Goal: Transaction & Acquisition: Purchase product/service

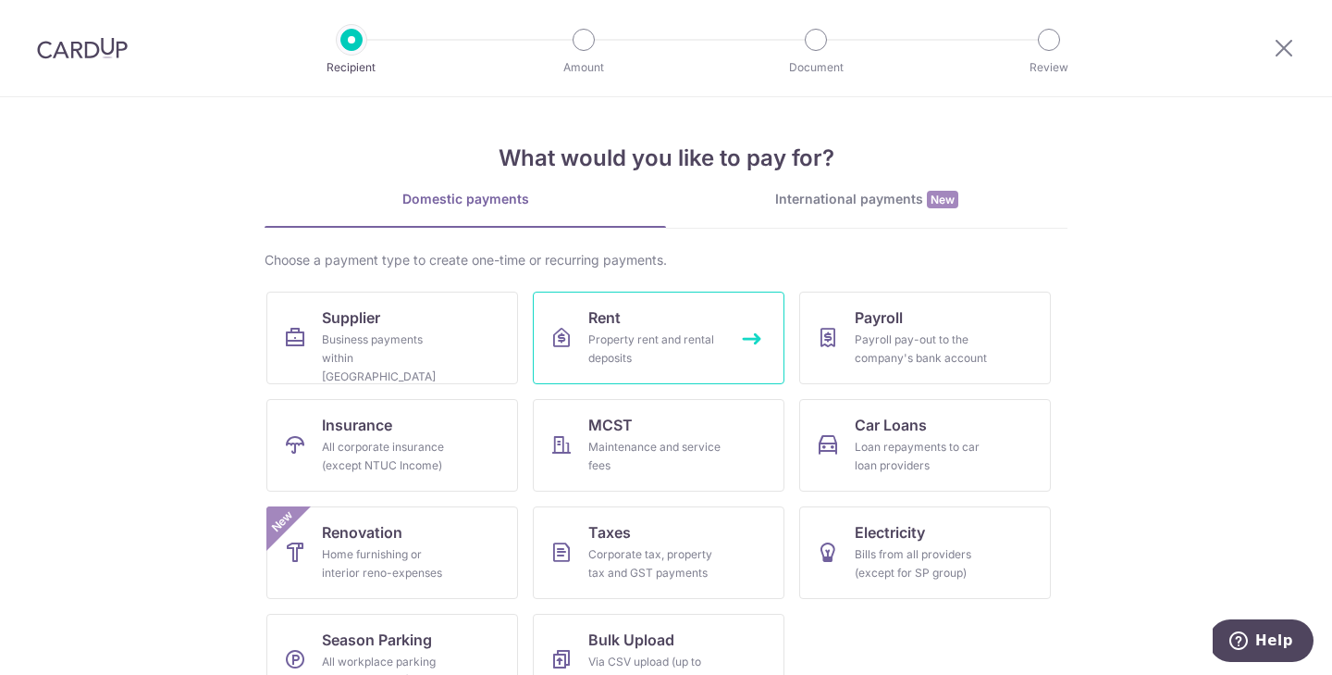
click at [668, 318] on link "Rent Property rent and rental deposits" at bounding box center [659, 337] width 252 height 93
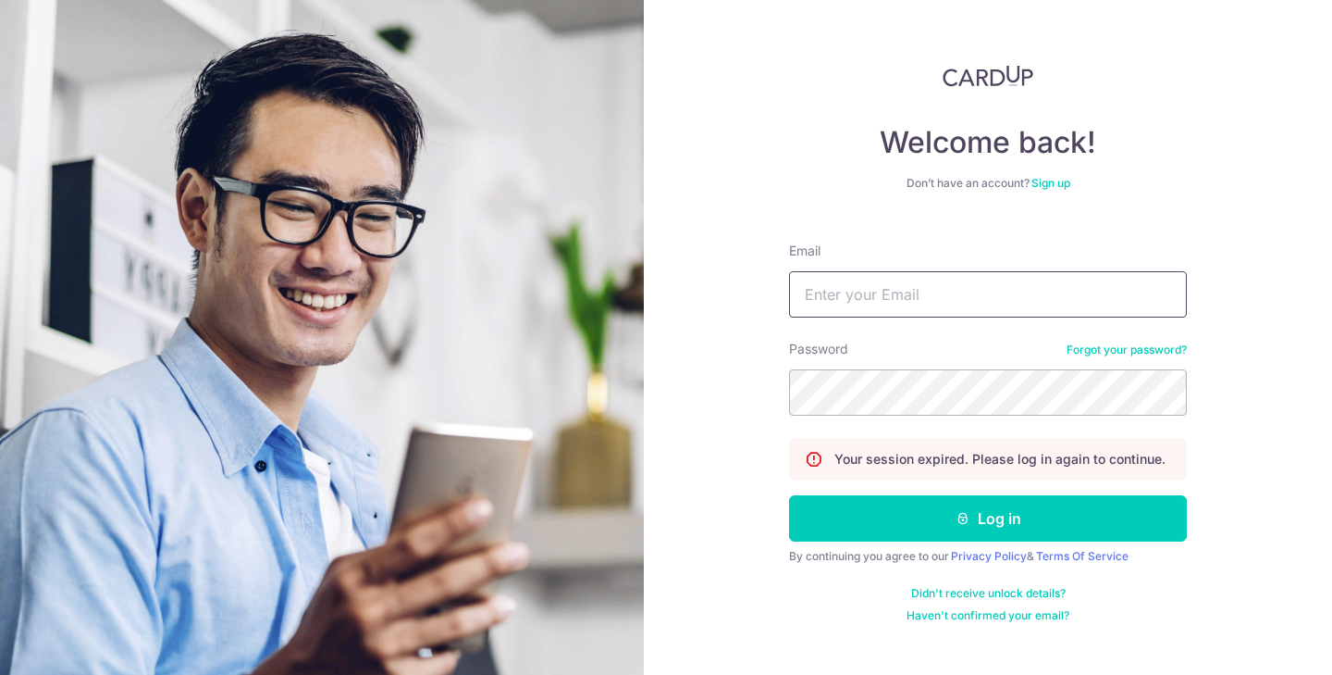
type input "Nicholas.viennamusic.sg@gmail.com"
click at [988, 518] on button "Log in" at bounding box center [988, 518] width 398 height 46
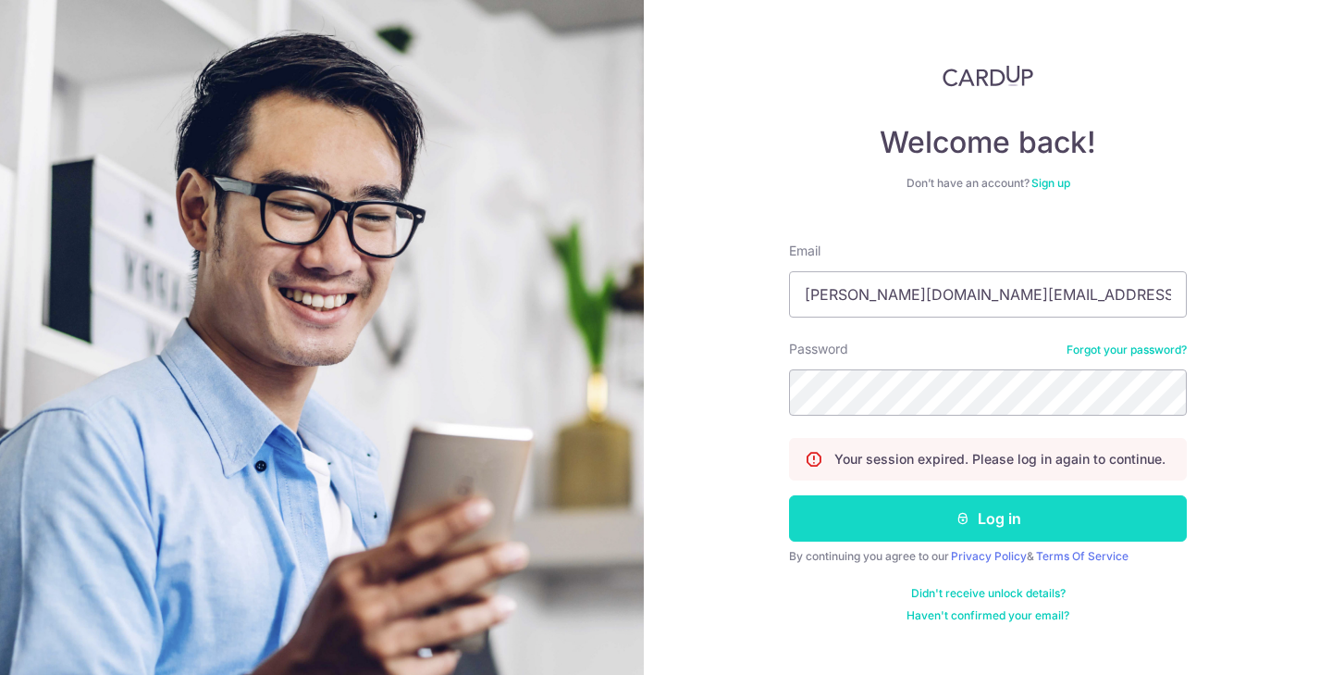
click at [958, 505] on button "Log in" at bounding box center [988, 518] width 398 height 46
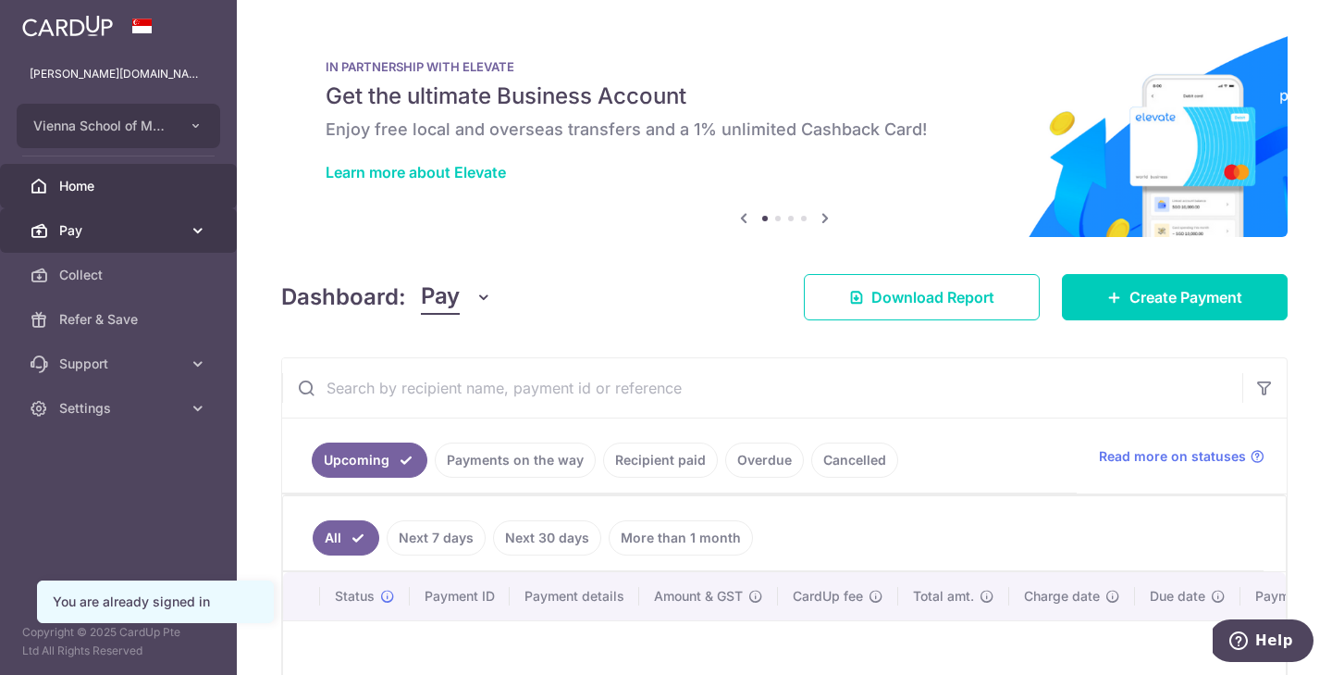
click at [95, 240] on link "Pay" at bounding box center [118, 230] width 237 height 44
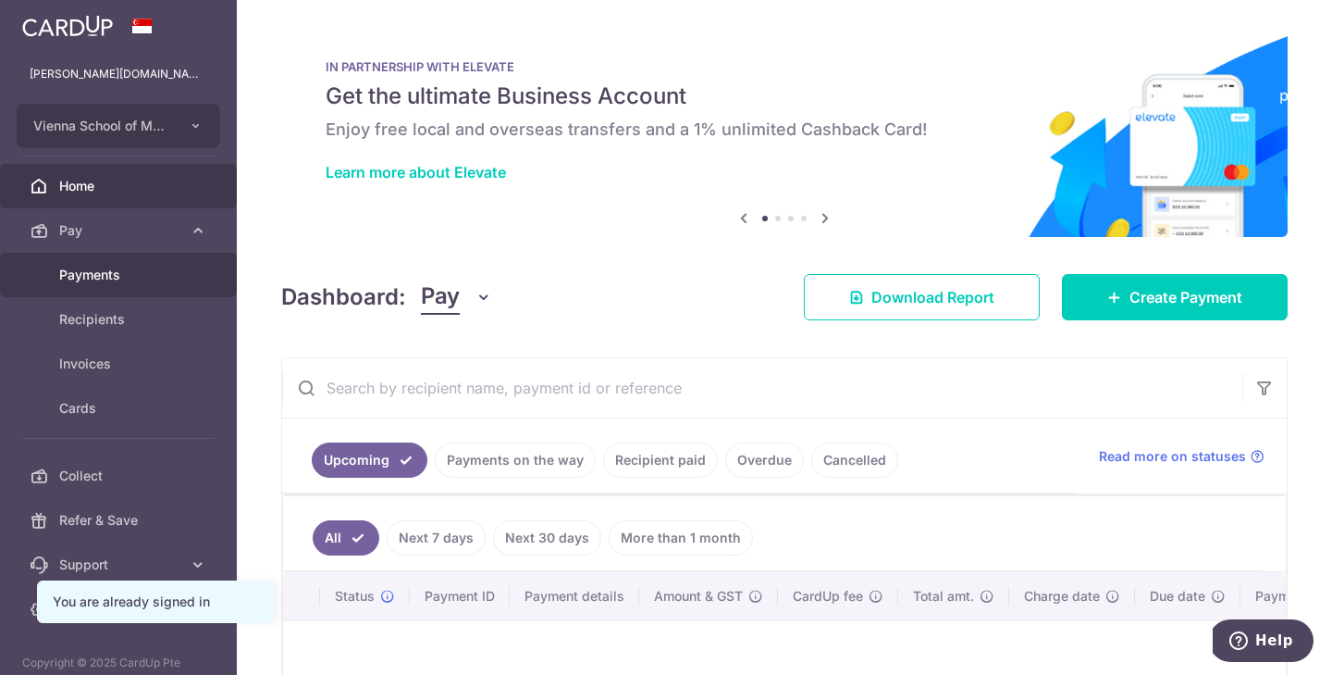
click at [107, 273] on span "Payments" at bounding box center [120, 275] width 122 height 19
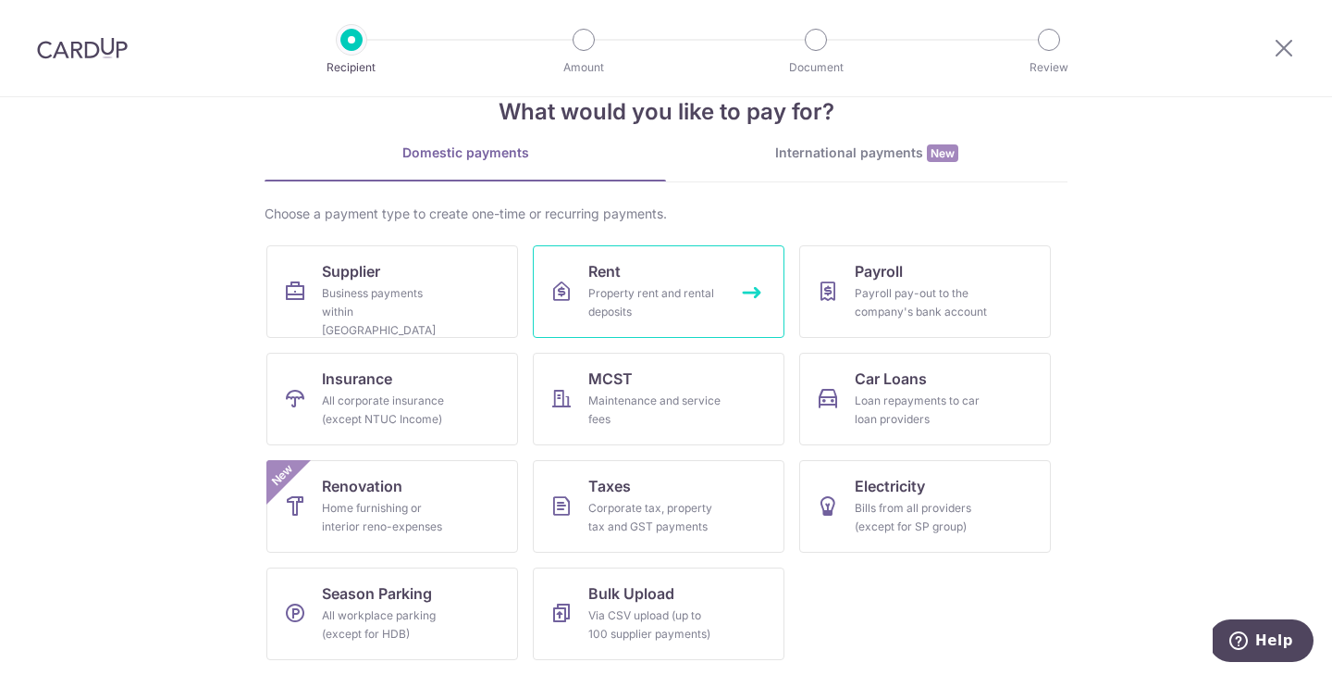
scroll to position [46, 0]
click at [638, 263] on link "Rent Property rent and rental deposits" at bounding box center [659, 291] width 252 height 93
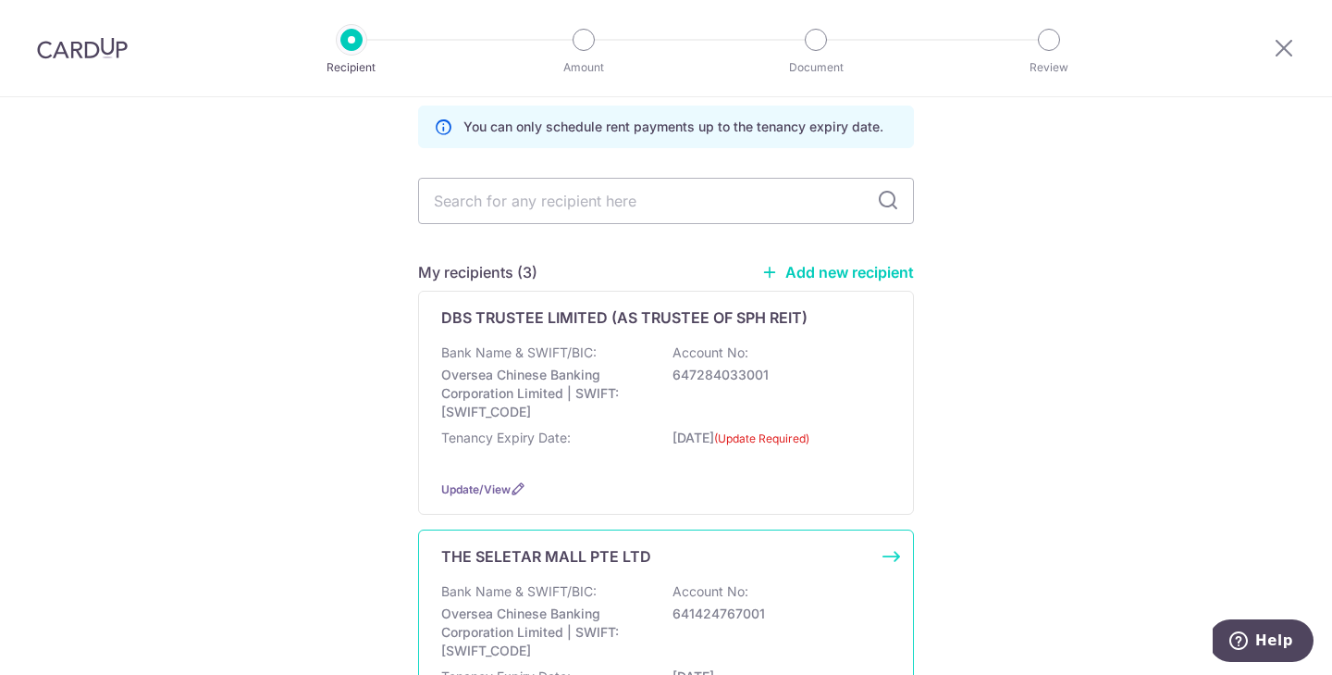
scroll to position [77, 0]
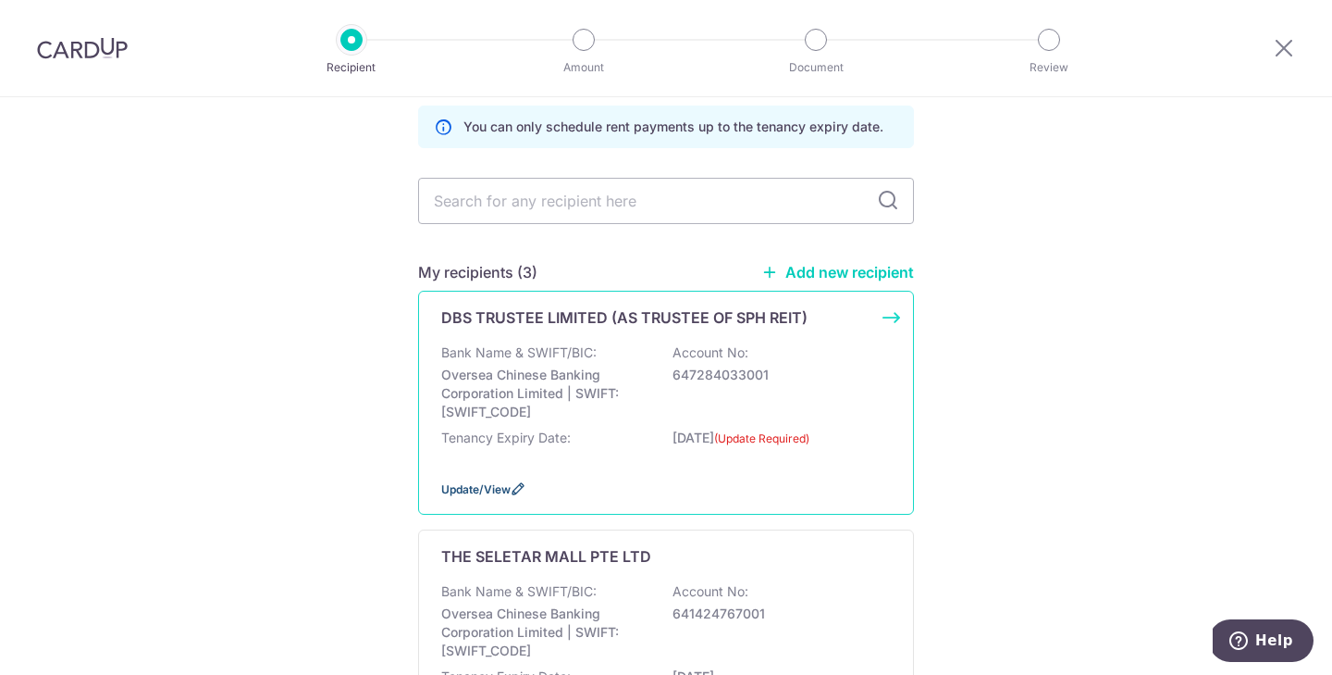
click at [479, 496] on span "Update/View" at bounding box center [475, 489] width 69 height 14
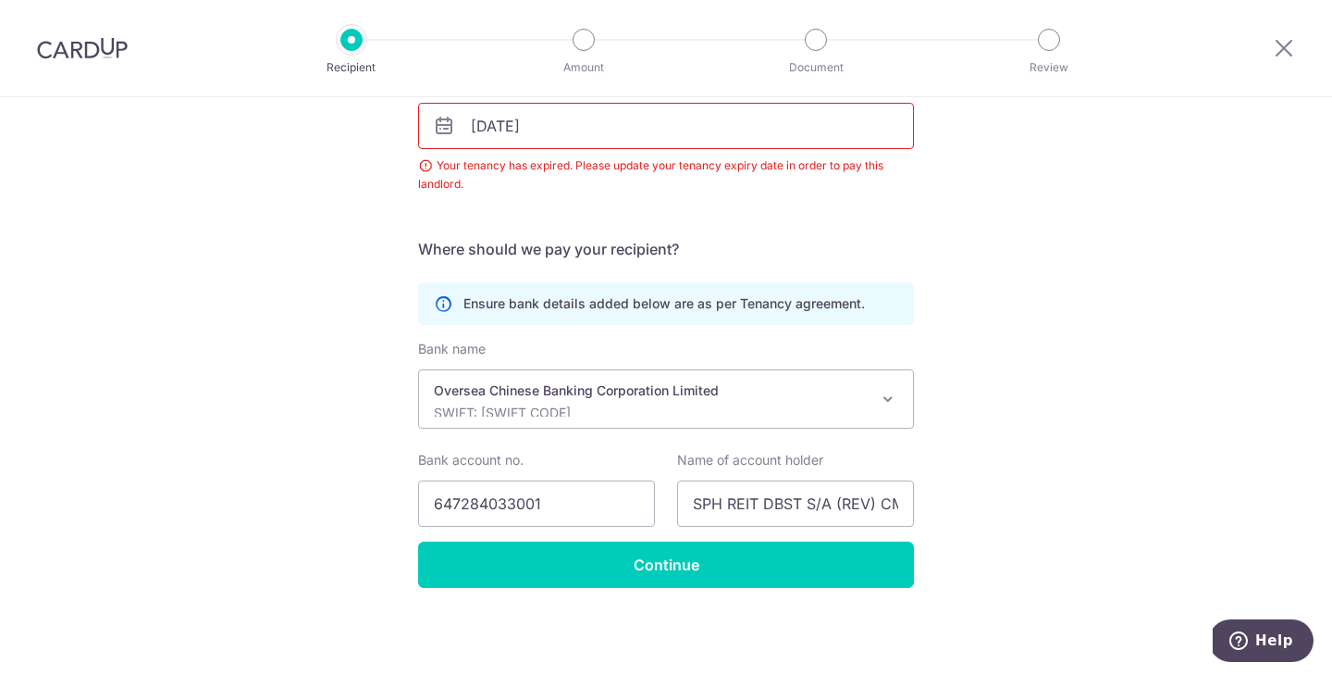
scroll to position [322, 0]
click at [1289, 44] on icon at bounding box center [1284, 47] width 22 height 23
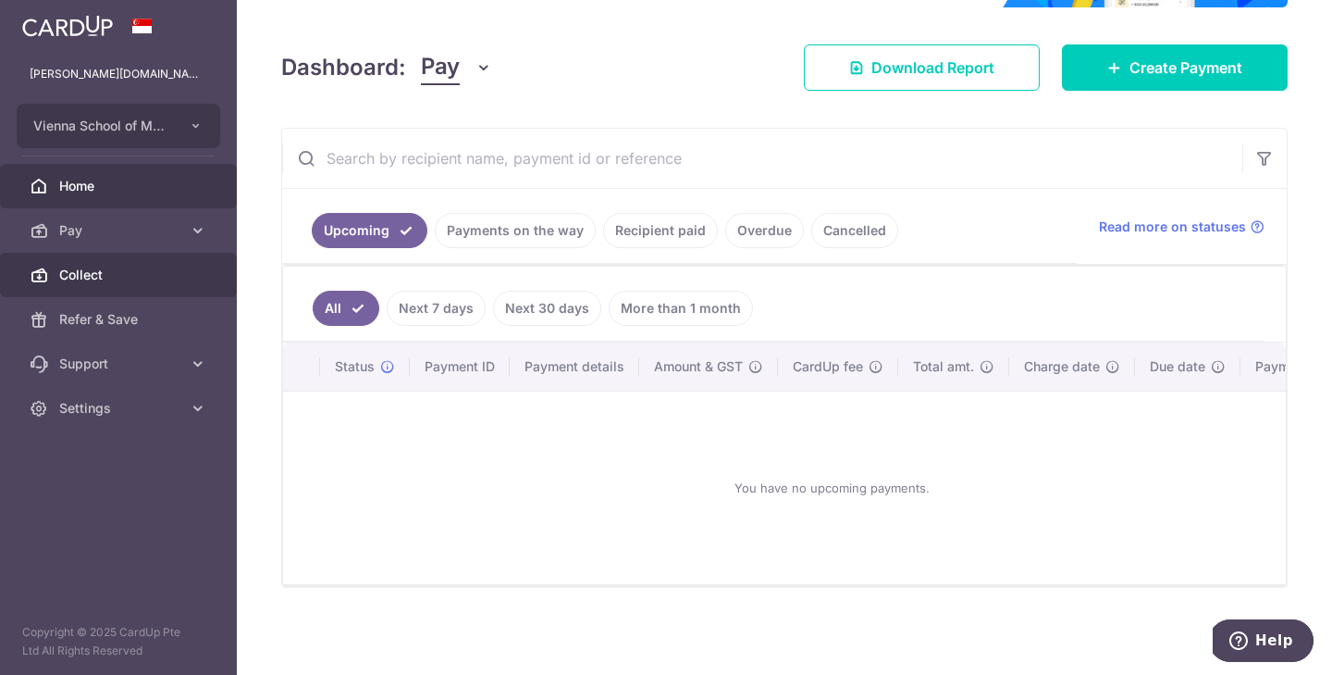
scroll to position [207, 0]
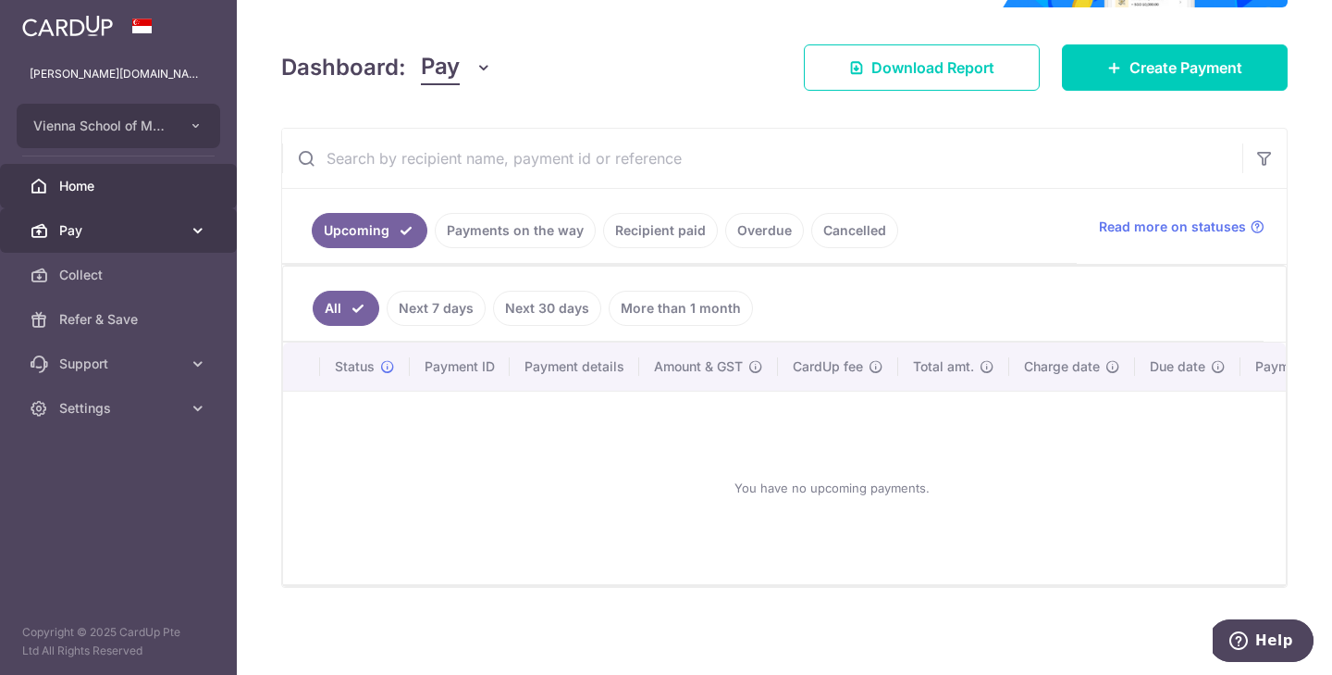
click at [143, 252] on link "Pay" at bounding box center [118, 230] width 237 height 44
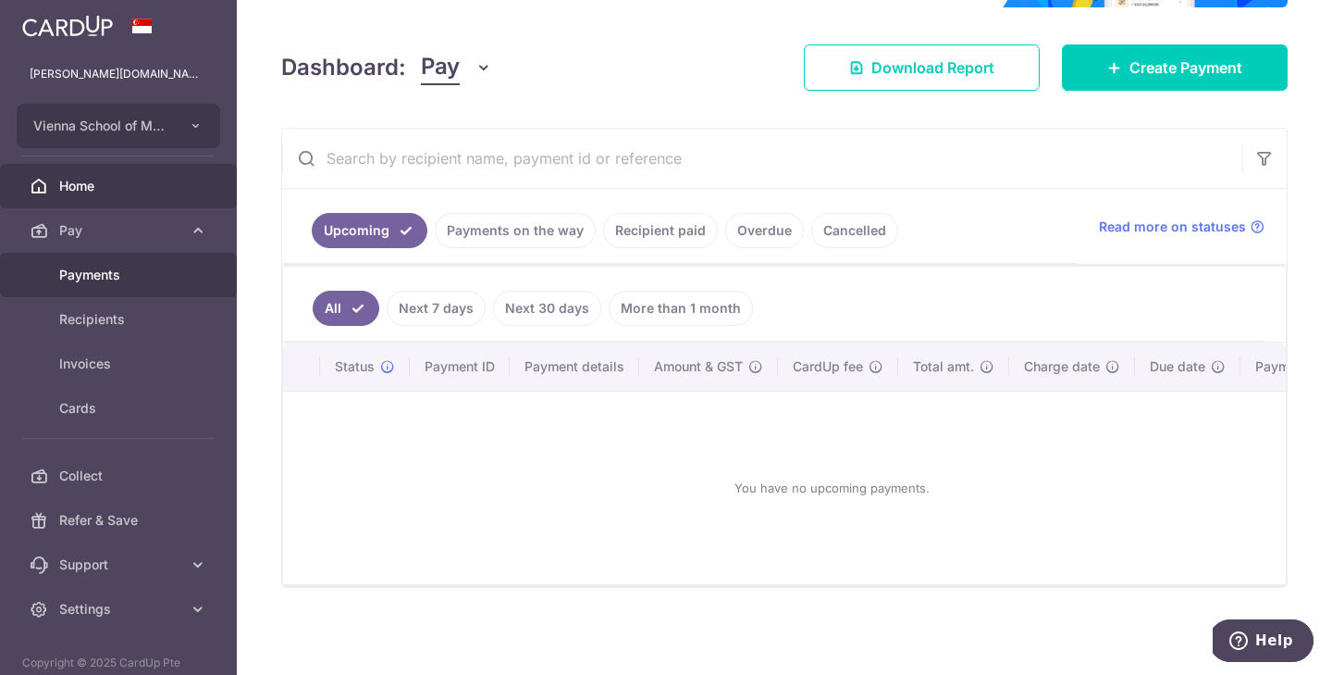
click at [143, 281] on span "Payments" at bounding box center [120, 275] width 122 height 19
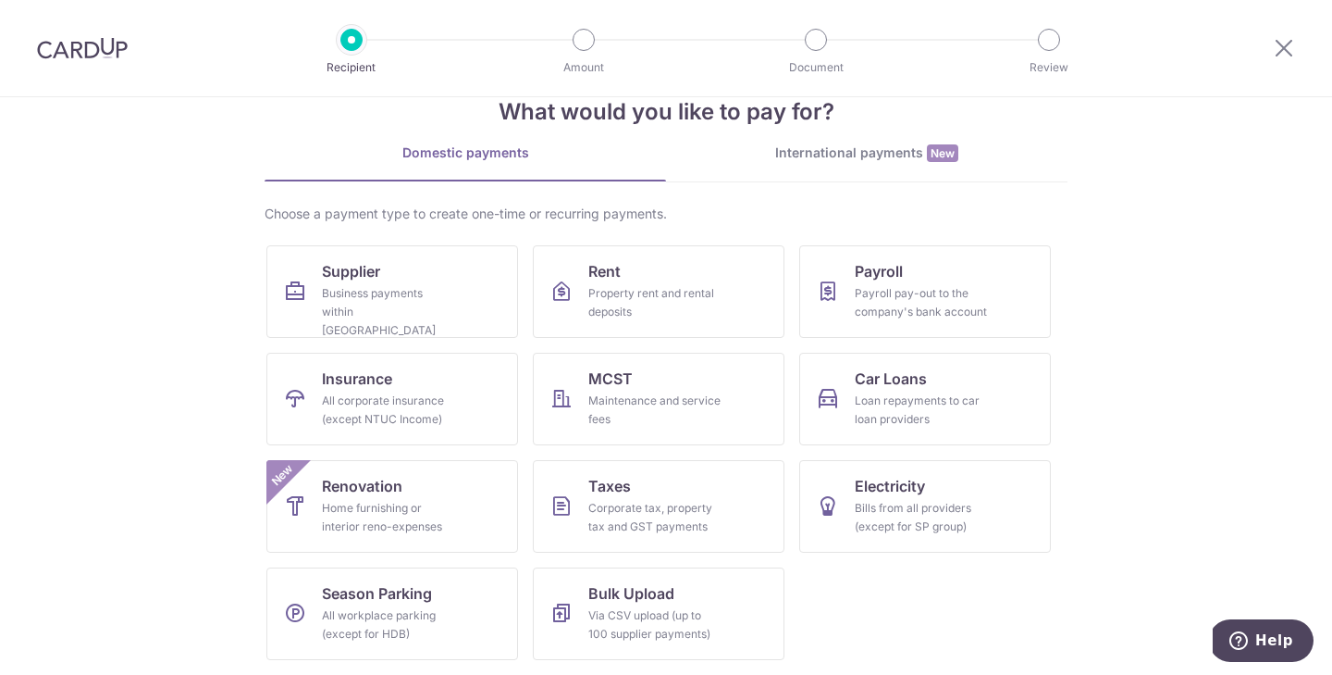
scroll to position [46, 0]
drag, startPoint x: 672, startPoint y: 216, endPoint x: 675, endPoint y: 261, distance: 45.4
click at [672, 216] on div "Choose a payment type to create one-time or recurring payments." at bounding box center [666, 213] width 803 height 19
click at [675, 262] on link "Rent Property rent and rental deposits" at bounding box center [659, 291] width 252 height 93
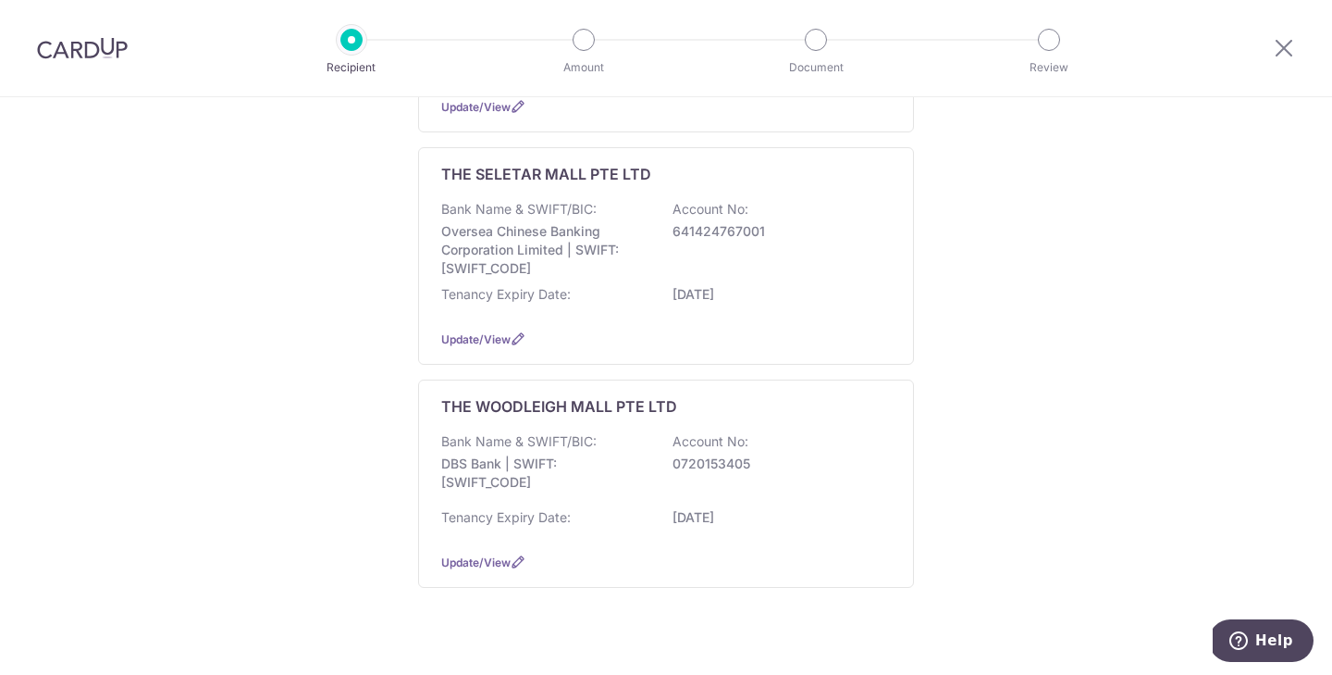
scroll to position [472, 0]
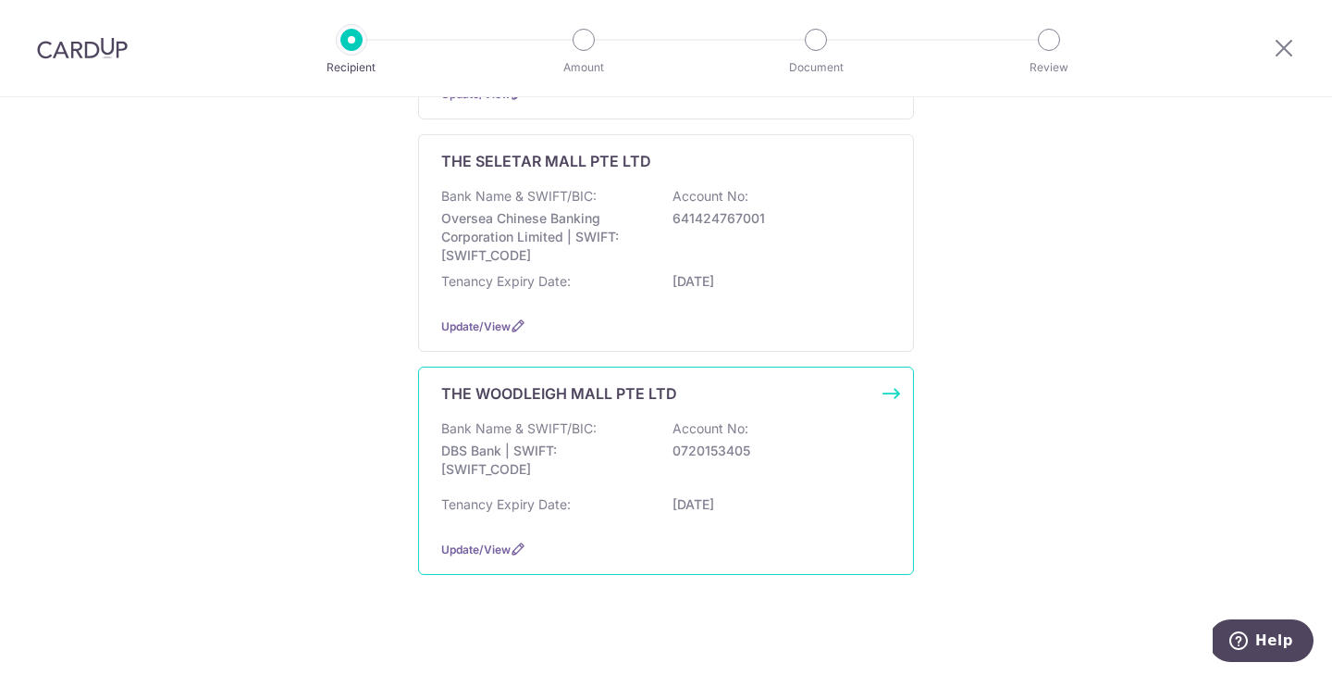
click at [728, 460] on p "0720153405" at bounding box center [776, 450] width 207 height 19
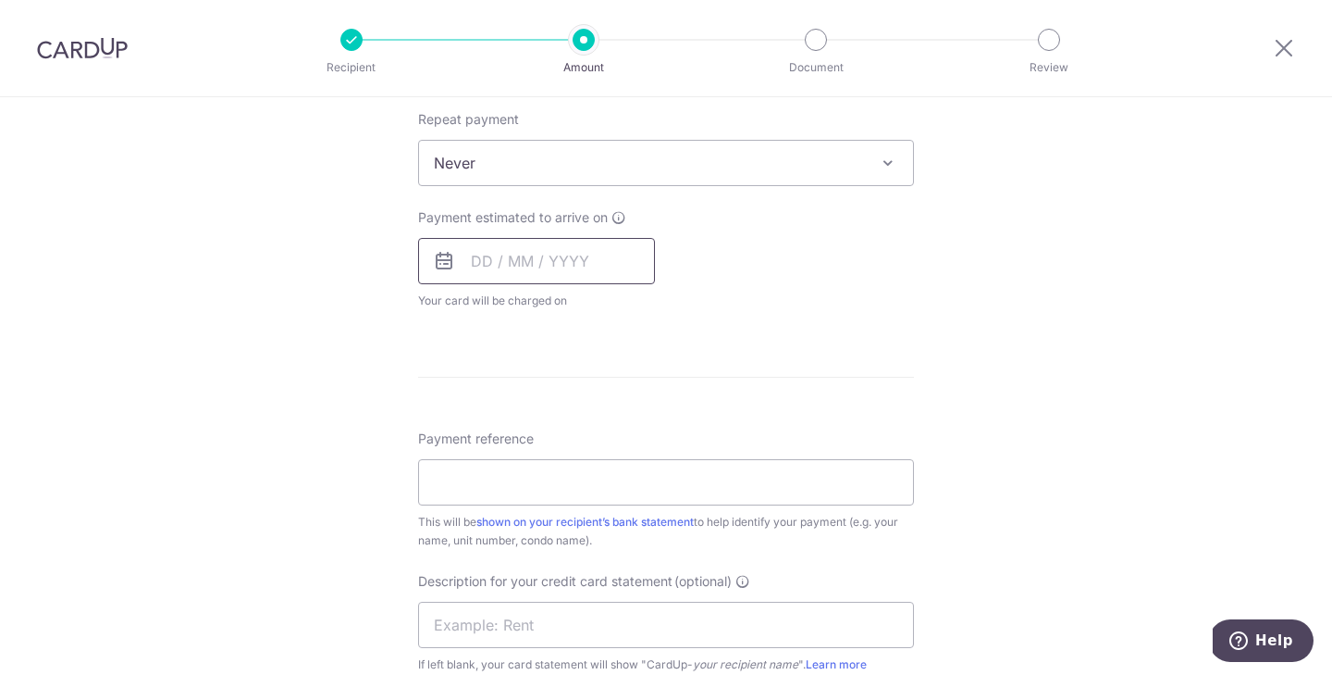
scroll to position [557, 0]
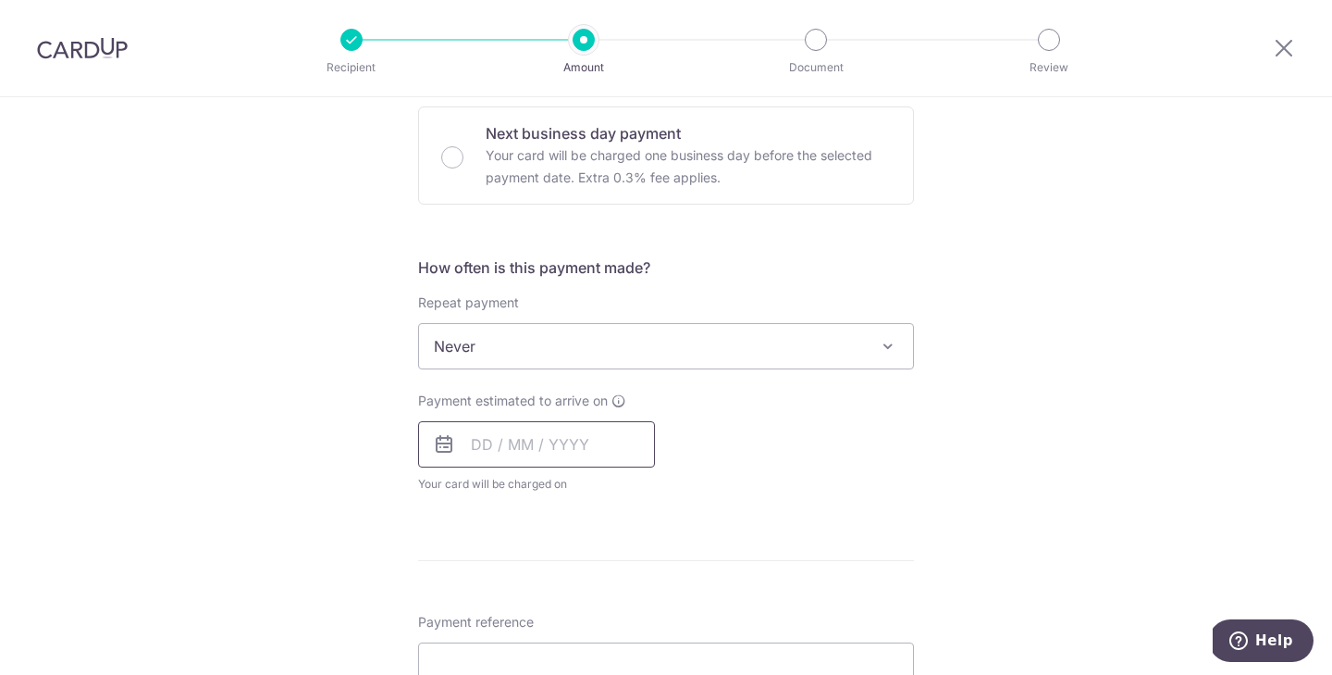
click at [527, 425] on input "text" at bounding box center [536, 444] width 237 height 46
click at [485, 653] on link "13" at bounding box center [493, 650] width 30 height 30
type input "13/10/2025"
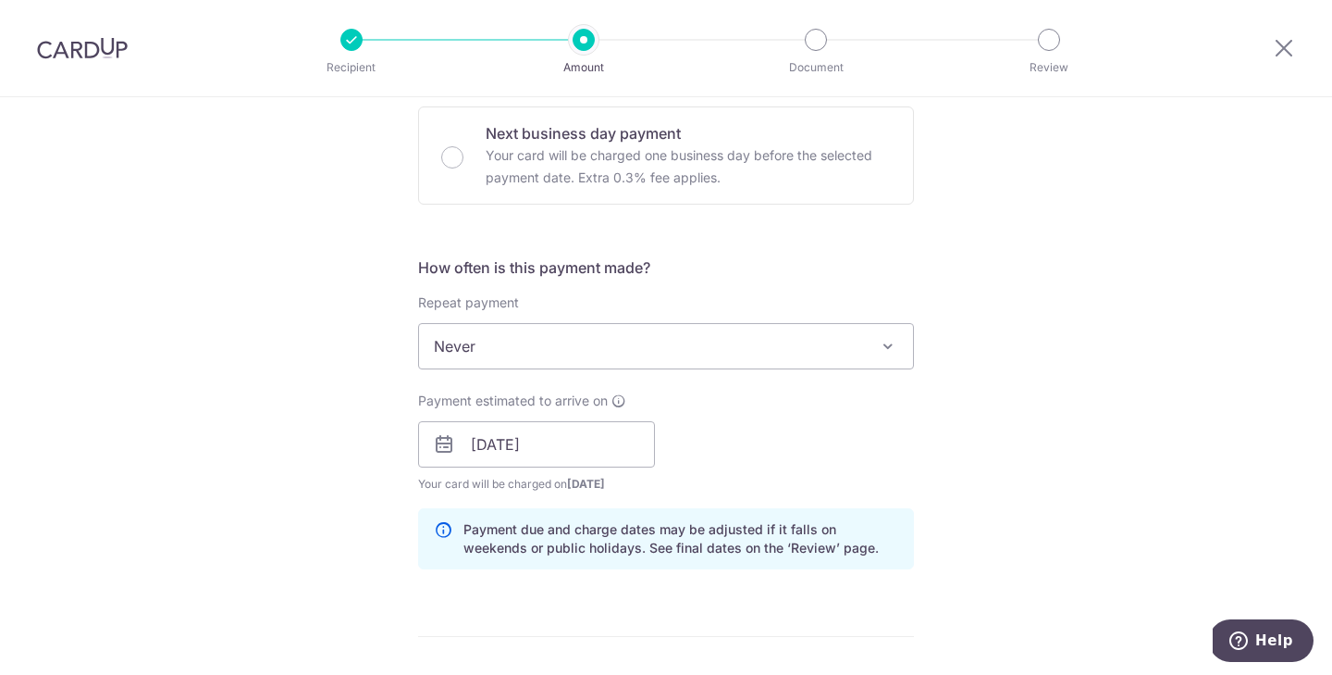
click at [881, 455] on div "Payment estimated to arrive on 13/10/2025 Prev Next Jan Feb Mar Apr May Jun Jul…" at bounding box center [666, 442] width 518 height 102
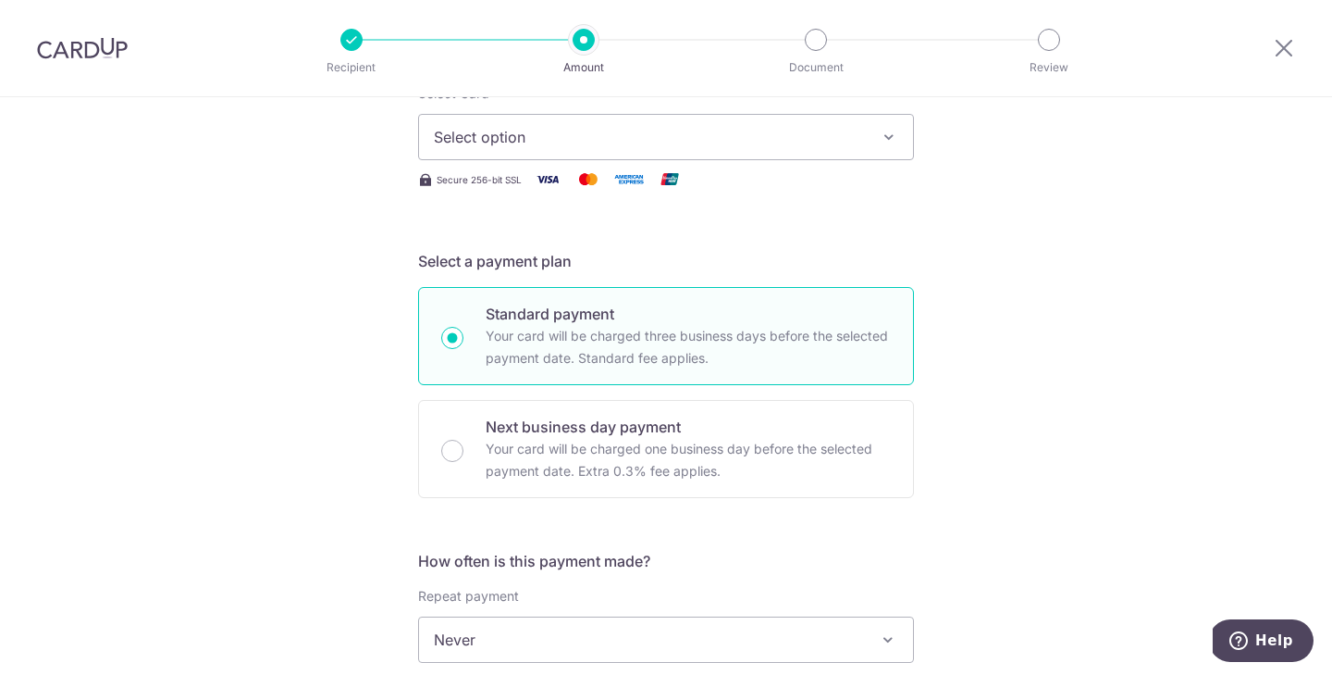
scroll to position [254, 0]
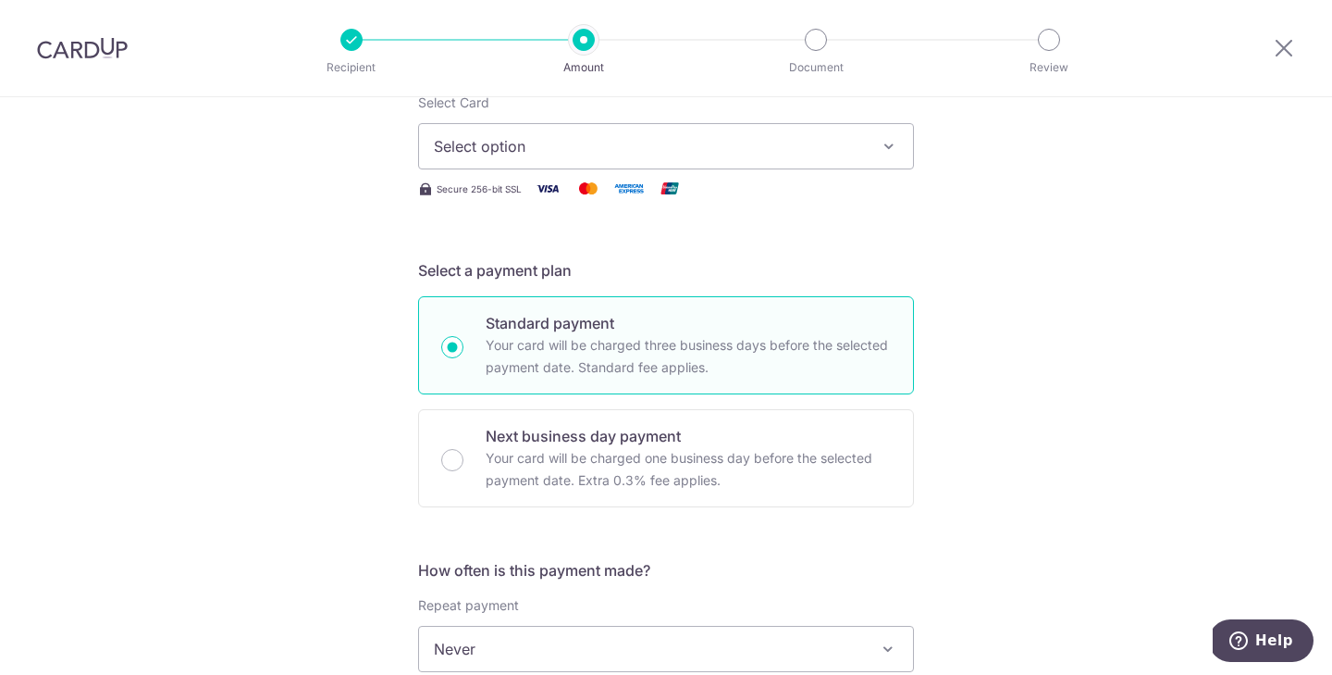
click at [555, 159] on button "Select option" at bounding box center [666, 146] width 496 height 46
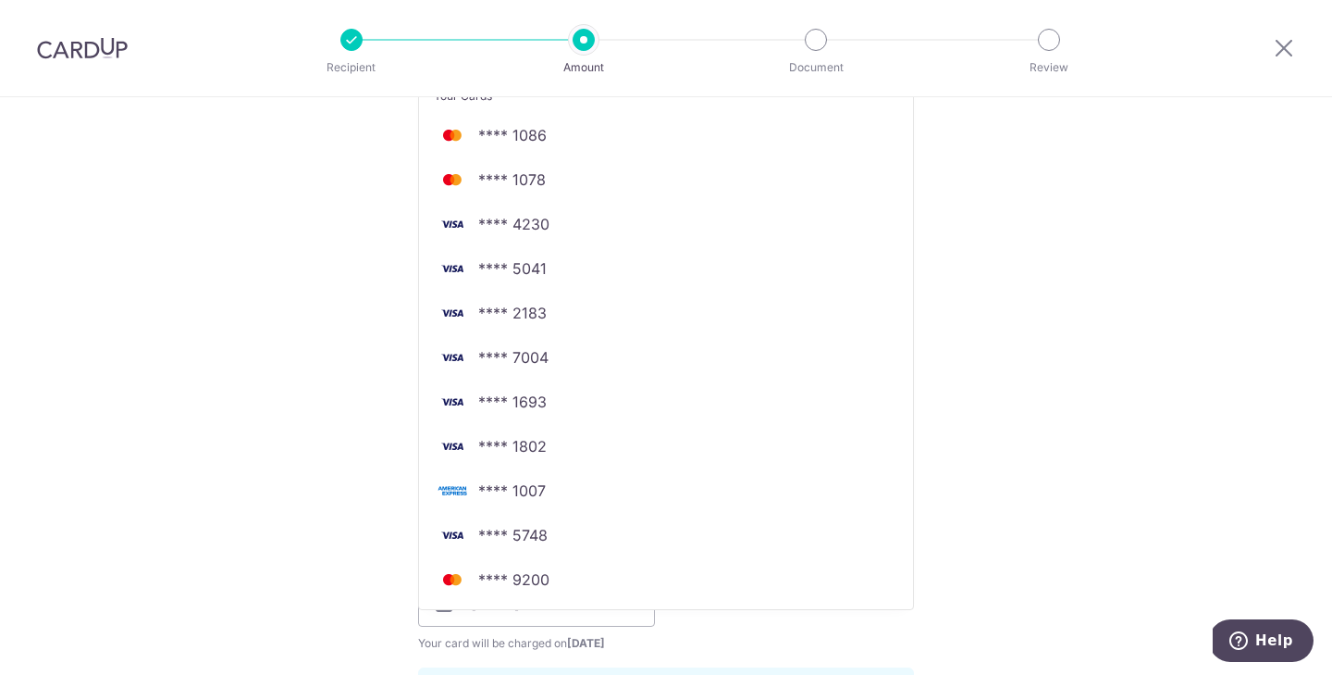
scroll to position [399, 0]
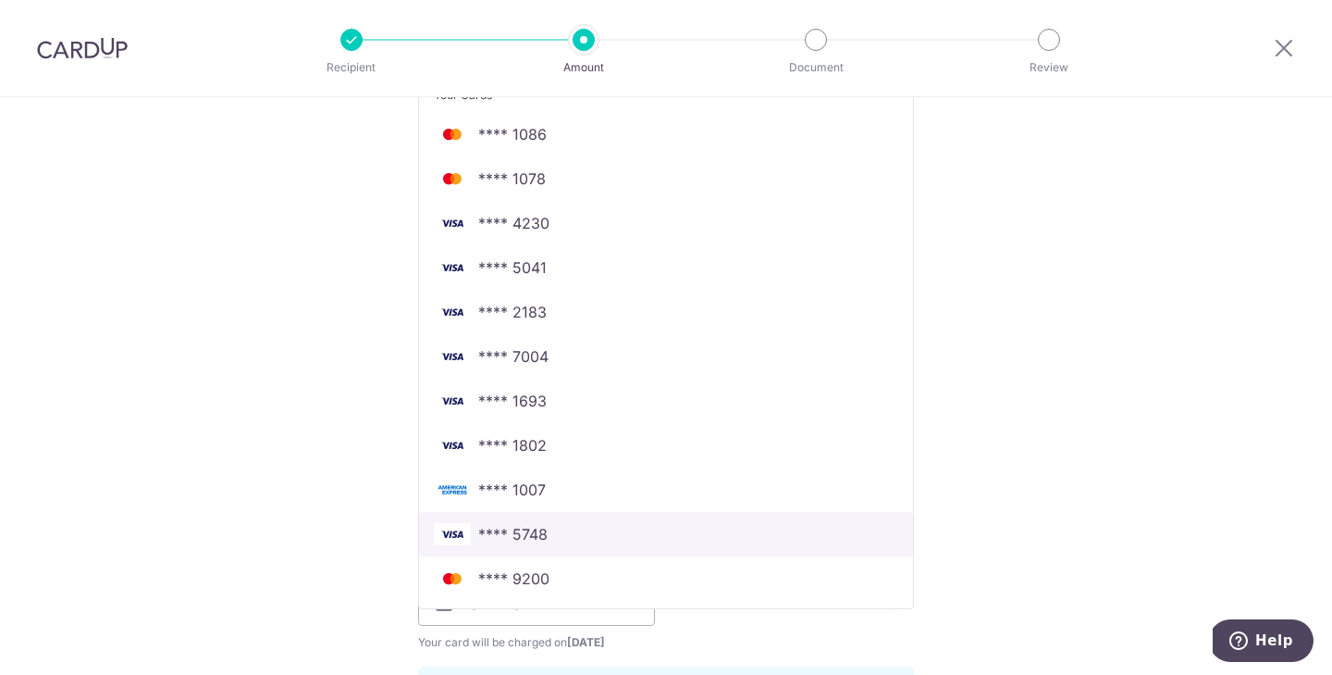
click at [563, 538] on span "**** 5748" at bounding box center [666, 534] width 465 height 22
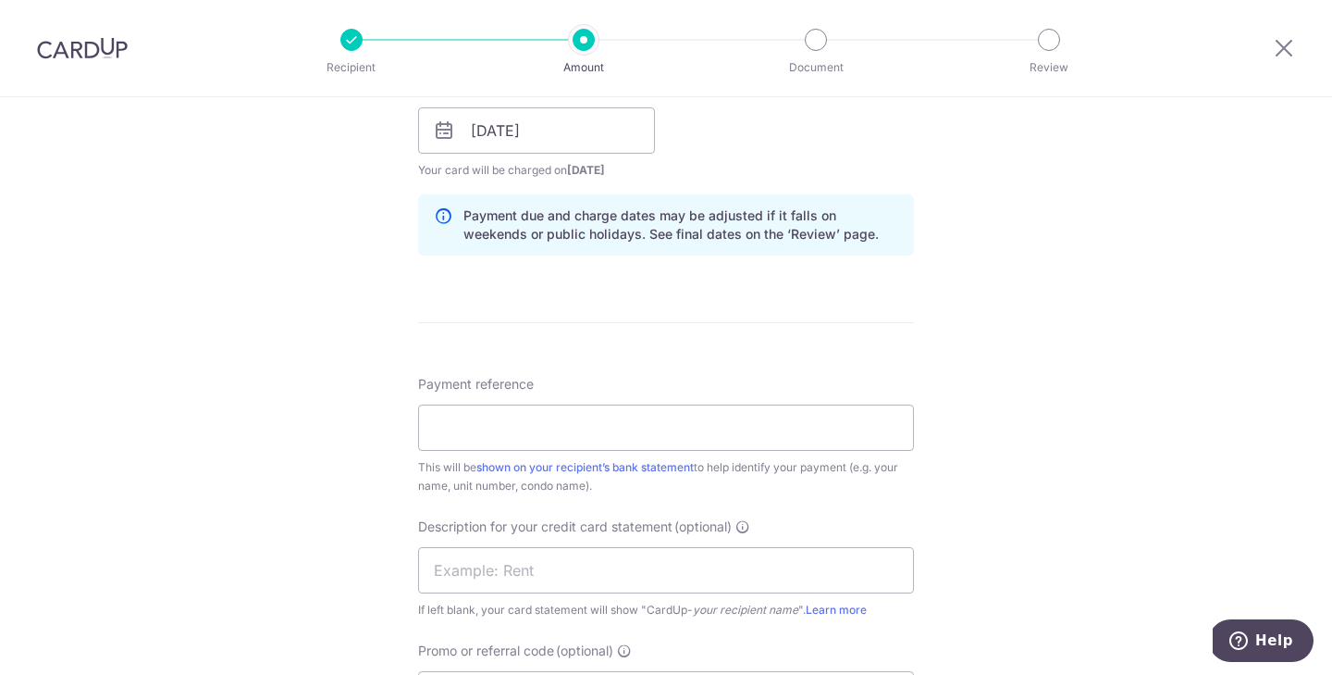
scroll to position [872, 0]
click at [522, 421] on input "Payment reference" at bounding box center [666, 426] width 496 height 46
click at [541, 421] on input "VIENNAMUSICSCHOOL OCT 25 RENT" at bounding box center [666, 426] width 496 height 46
type input "VIENNA MUSIC SCHOOL OCT 25 RENT"
click at [601, 570] on input "text" at bounding box center [666, 569] width 496 height 46
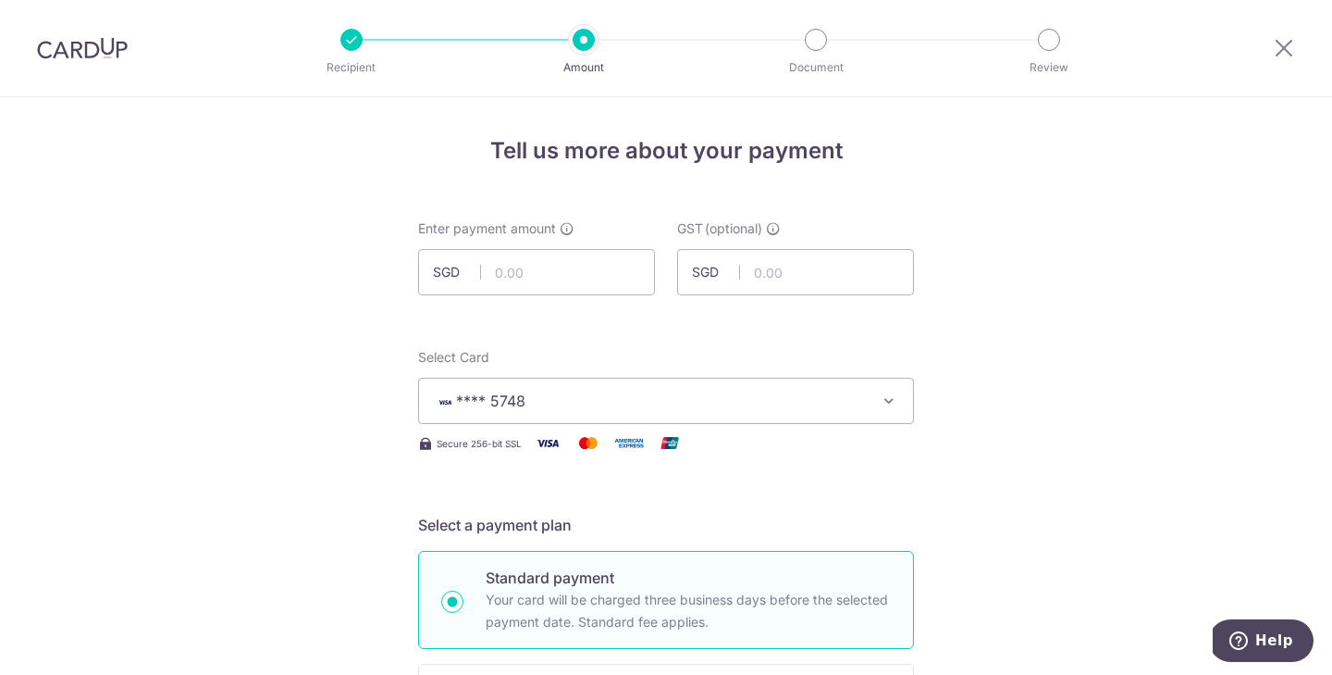
scroll to position [0, 0]
type input "VMS 1025 RENT"
click at [539, 276] on input "text" at bounding box center [536, 272] width 237 height 46
type input "31,528.25"
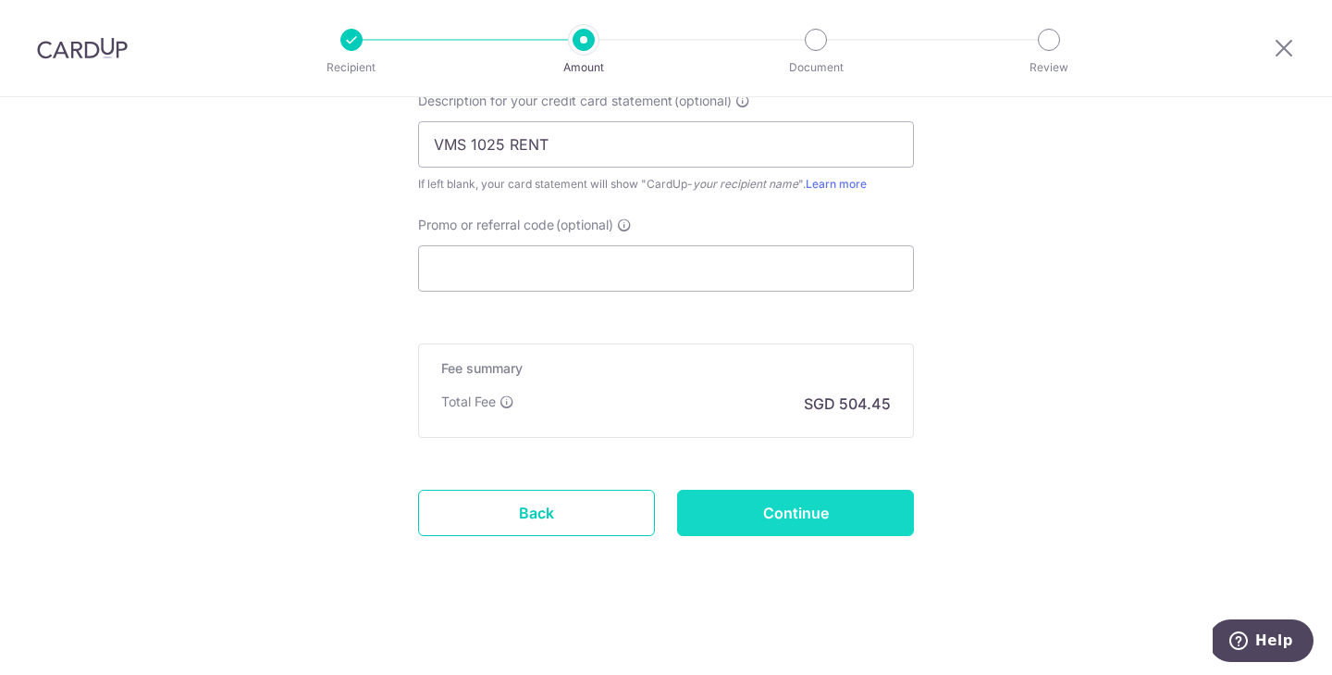
scroll to position [1296, 0]
click at [834, 521] on input "Continue" at bounding box center [795, 513] width 237 height 46
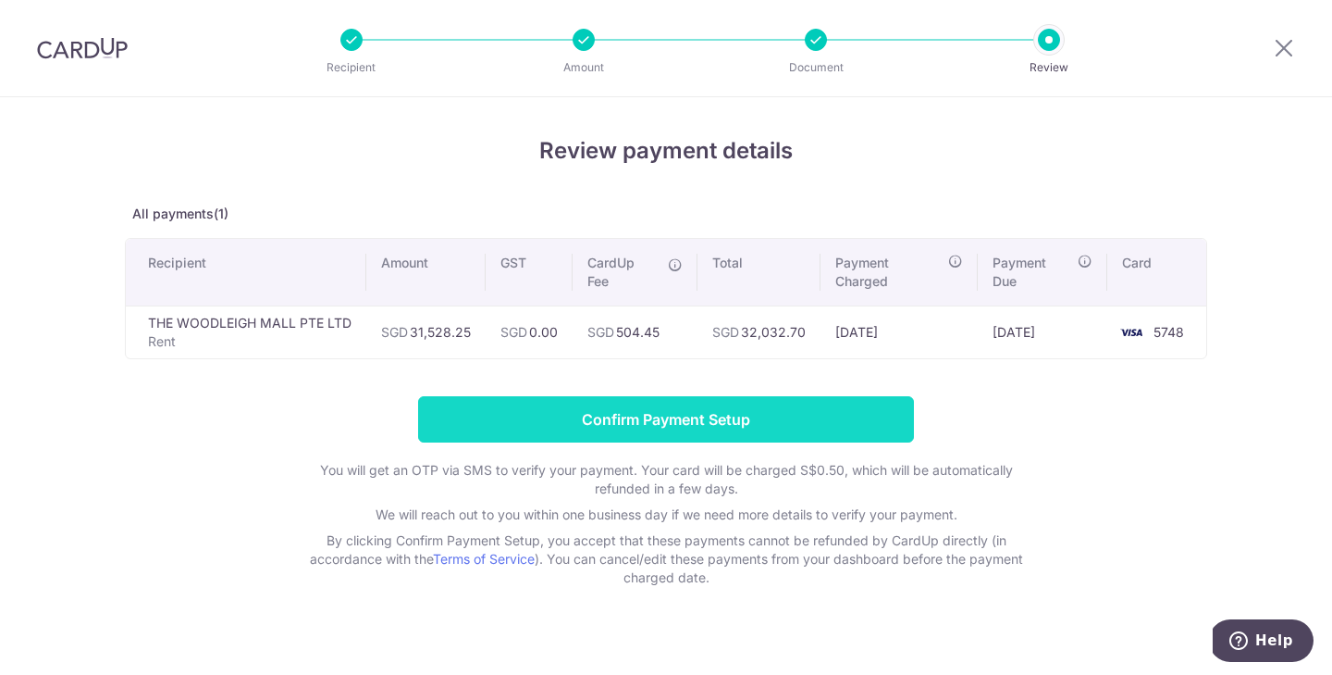
drag, startPoint x: 641, startPoint y: 429, endPoint x: 717, endPoint y: 412, distance: 77.9
click at [717, 412] on input "Confirm Payment Setup" at bounding box center [666, 419] width 496 height 46
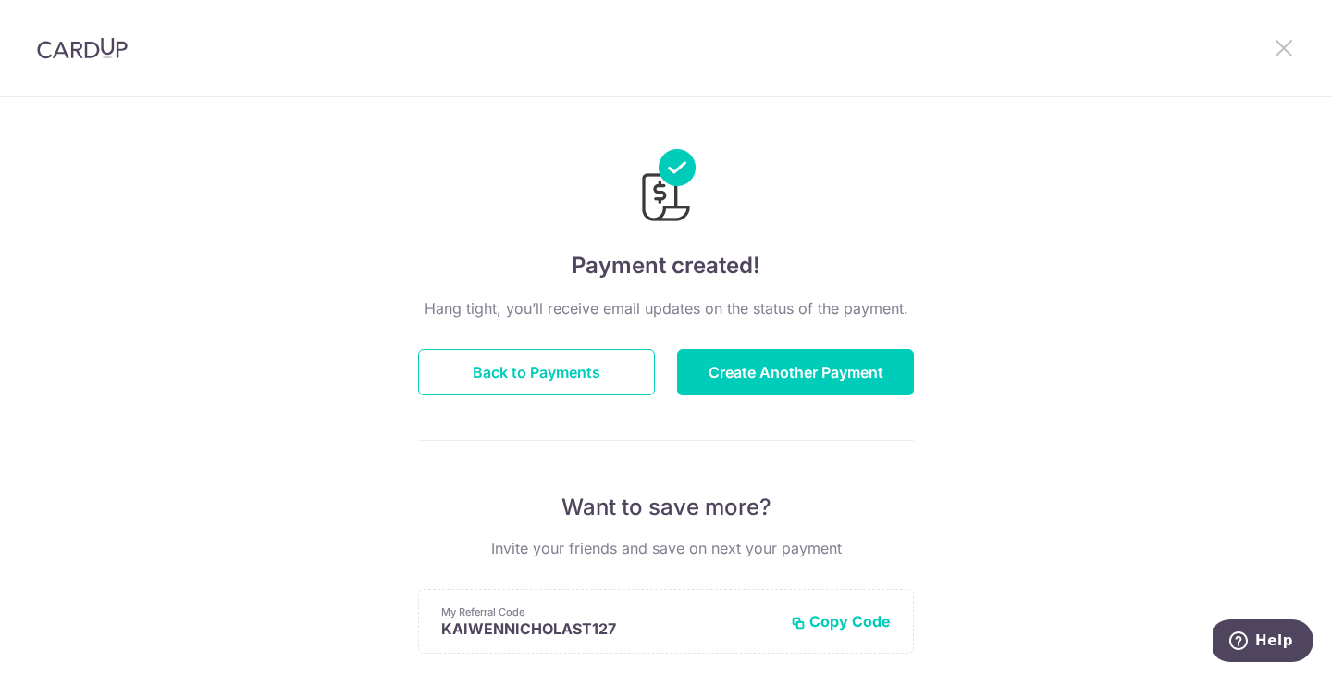
click at [1280, 46] on icon at bounding box center [1284, 47] width 22 height 23
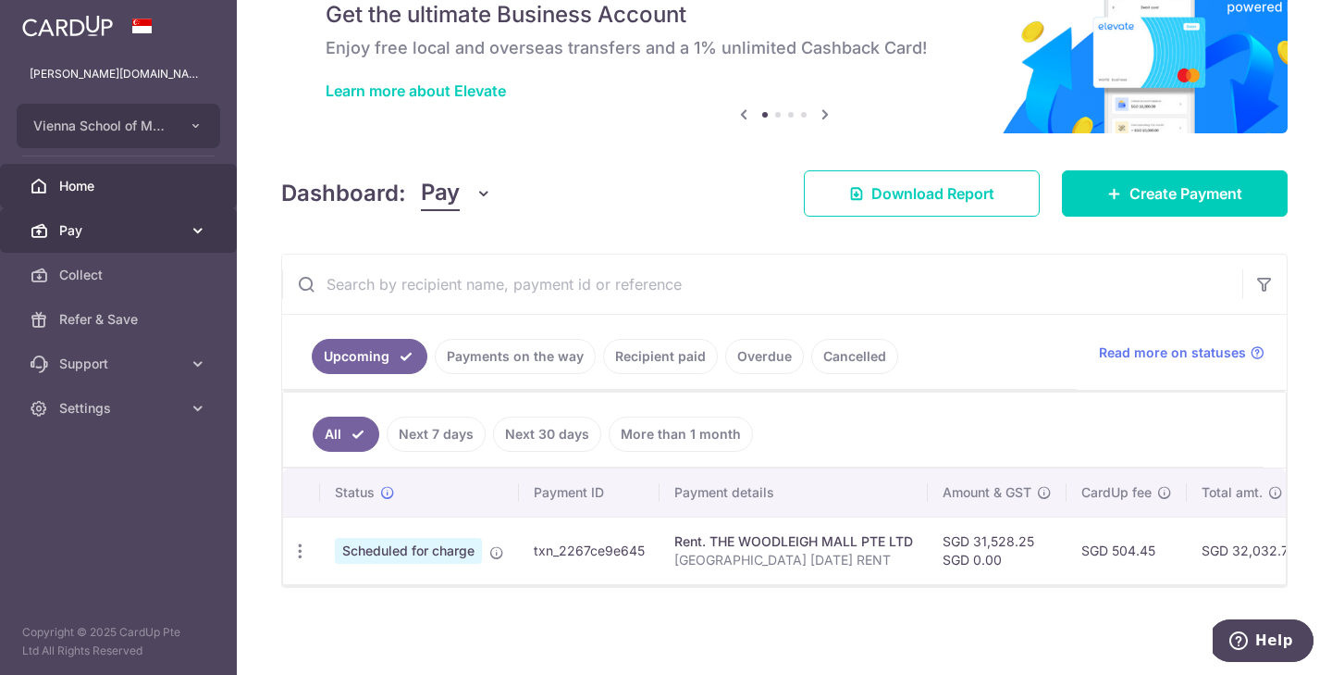
scroll to position [81, 0]
click at [130, 226] on span "Pay" at bounding box center [120, 230] width 122 height 19
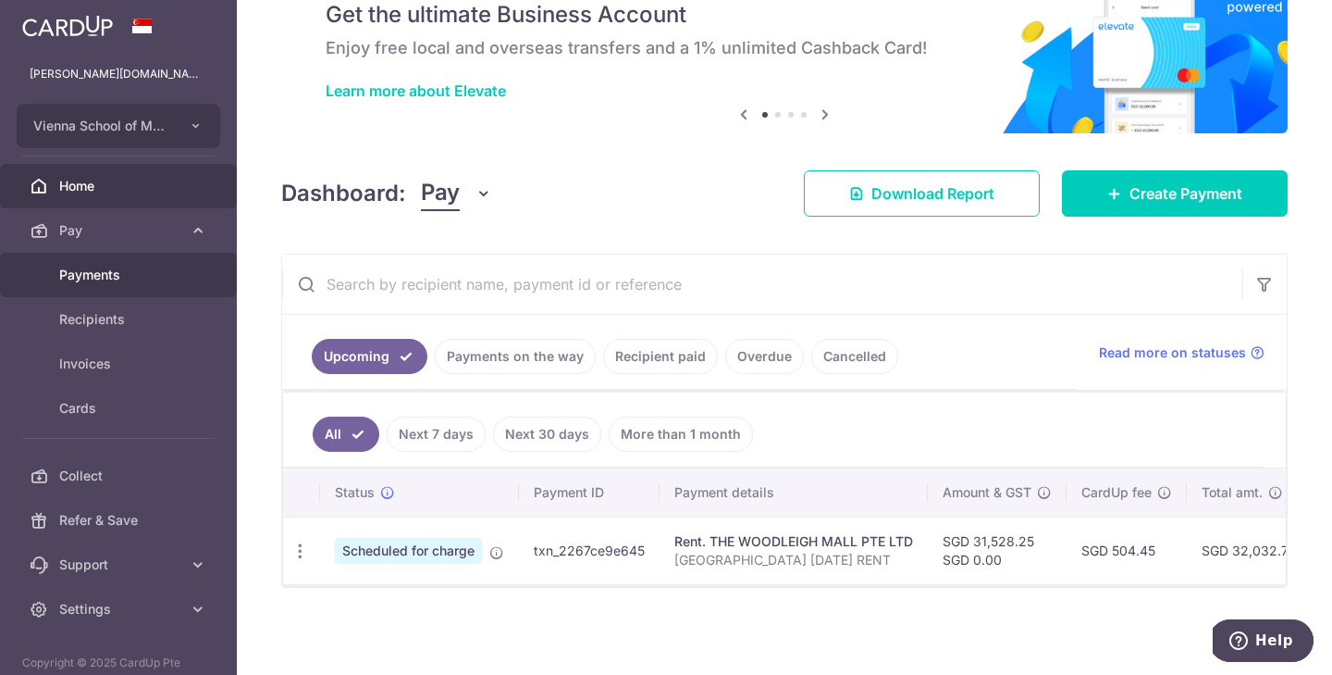
click at [143, 279] on span "Payments" at bounding box center [120, 275] width 122 height 19
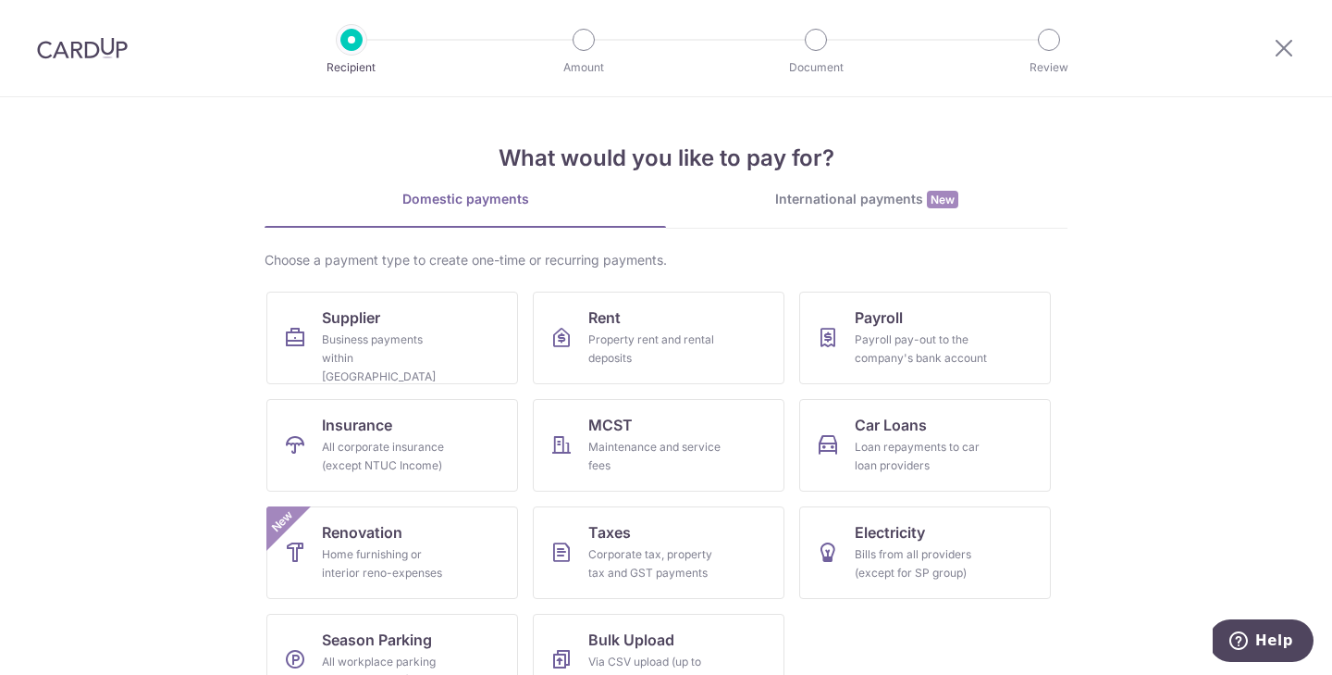
click at [92, 50] on img at bounding box center [82, 48] width 91 height 22
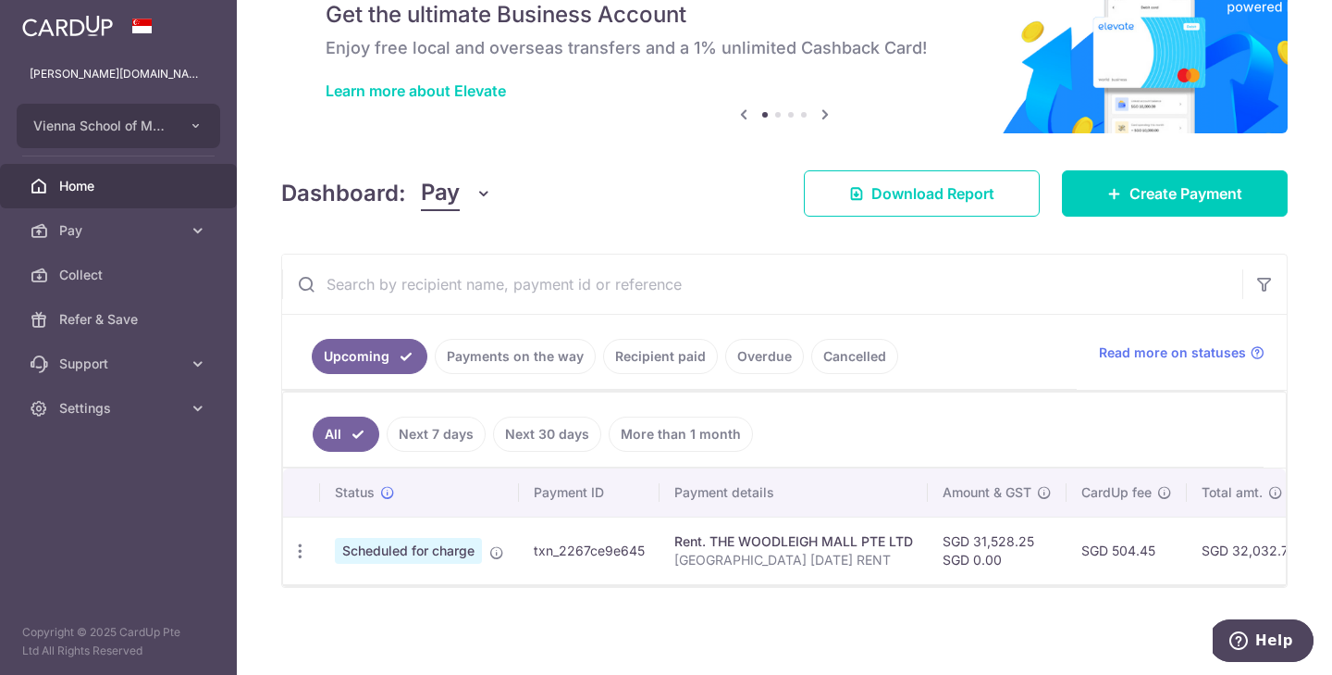
click at [658, 365] on link "Recipient paid" at bounding box center [660, 356] width 115 height 35
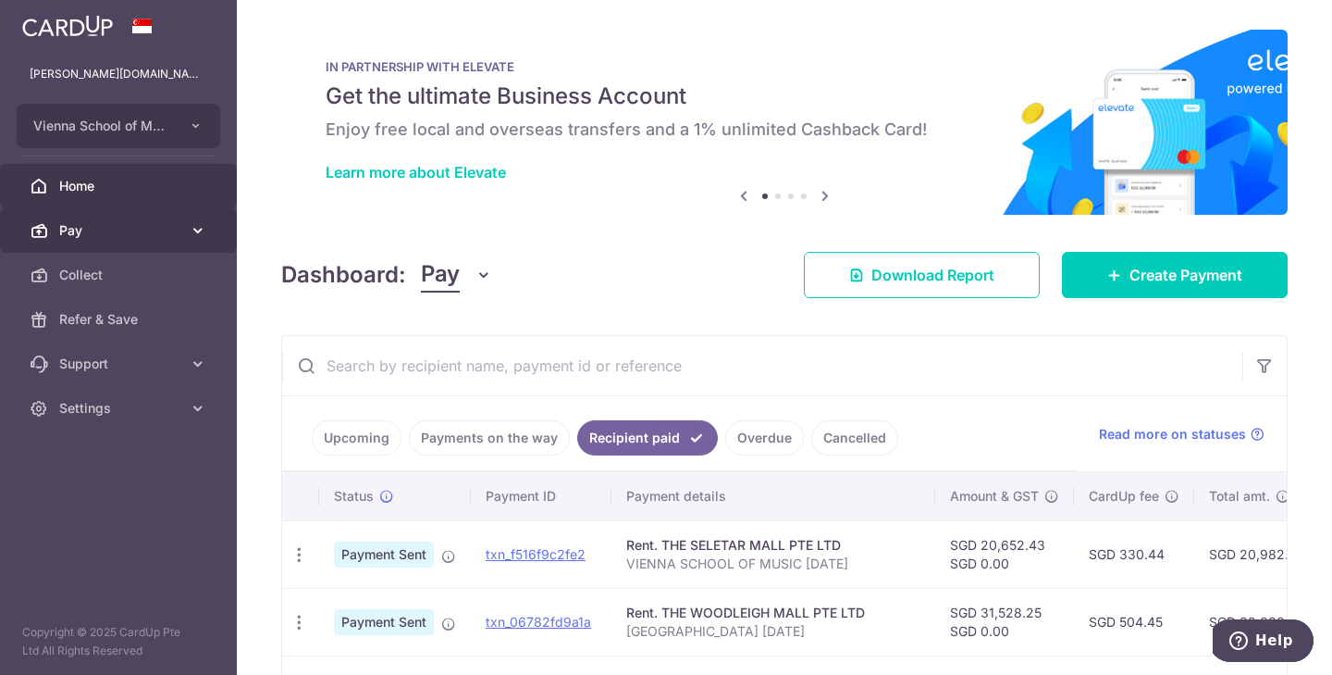
scroll to position [-1, 0]
click at [116, 241] on link "Pay" at bounding box center [118, 230] width 237 height 44
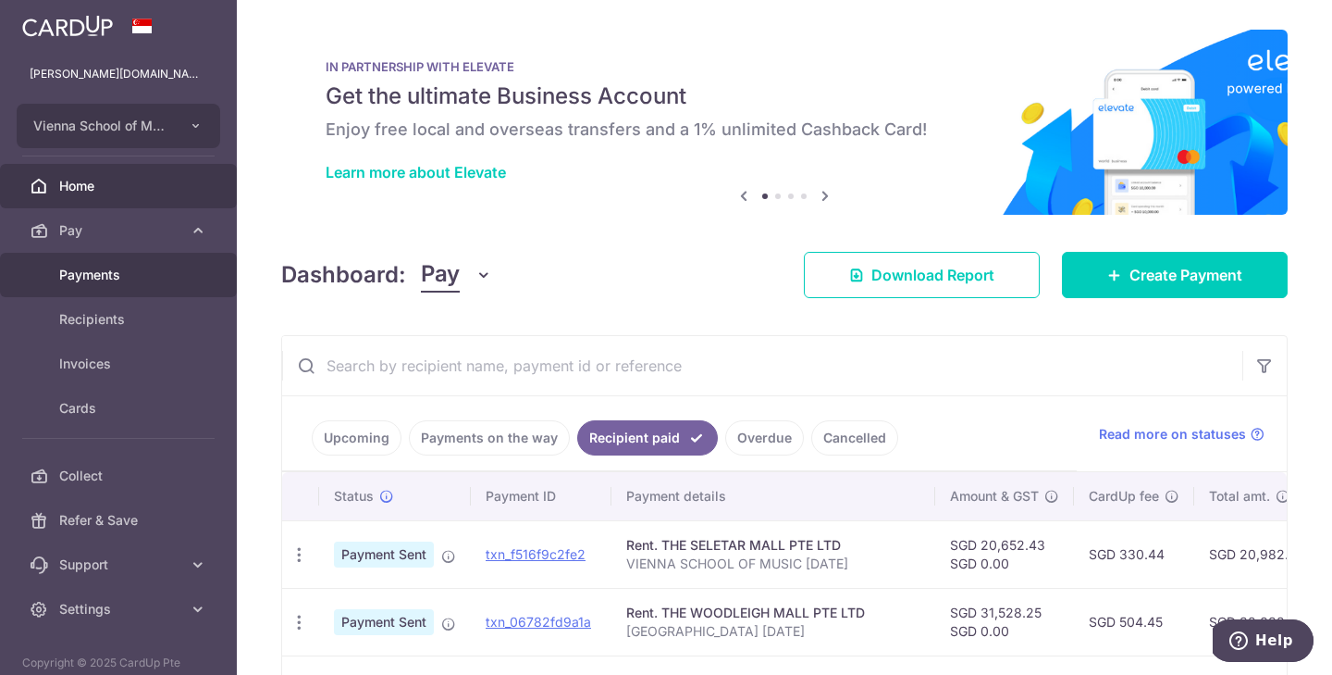
click at [118, 266] on span "Payments" at bounding box center [120, 275] width 122 height 19
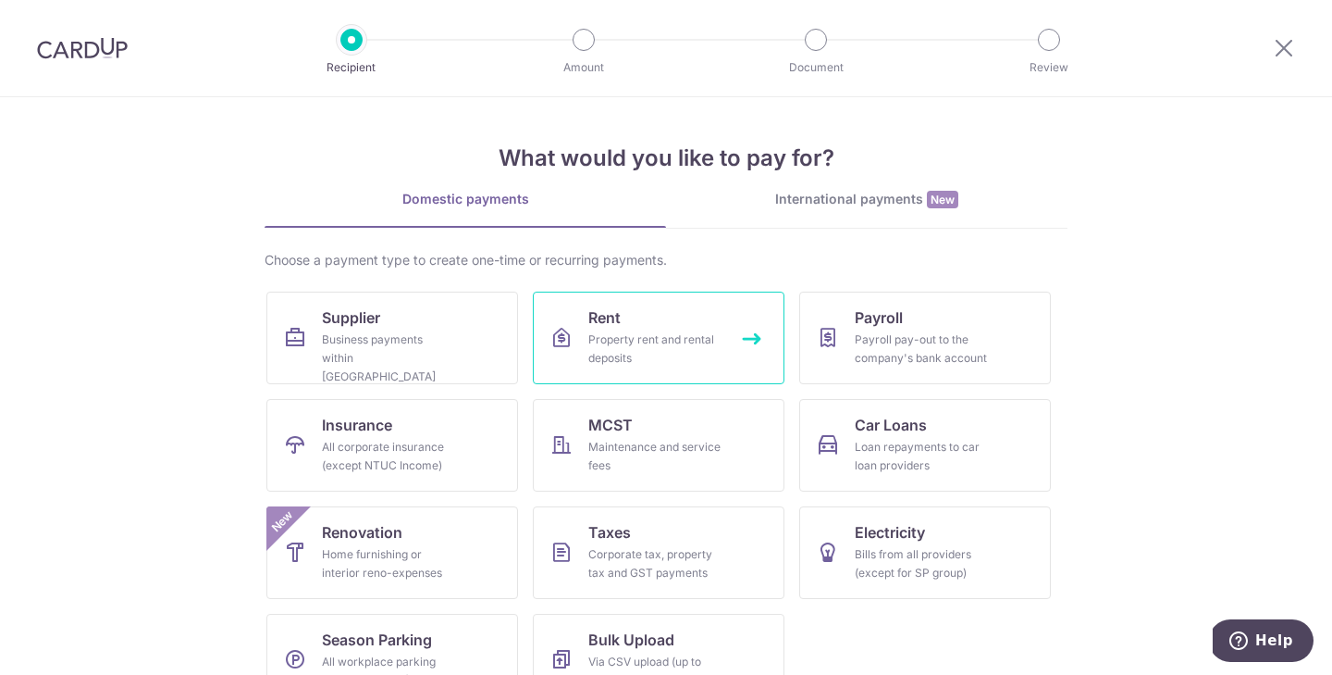
click at [582, 300] on link "Rent Property rent and rental deposits" at bounding box center [659, 337] width 252 height 93
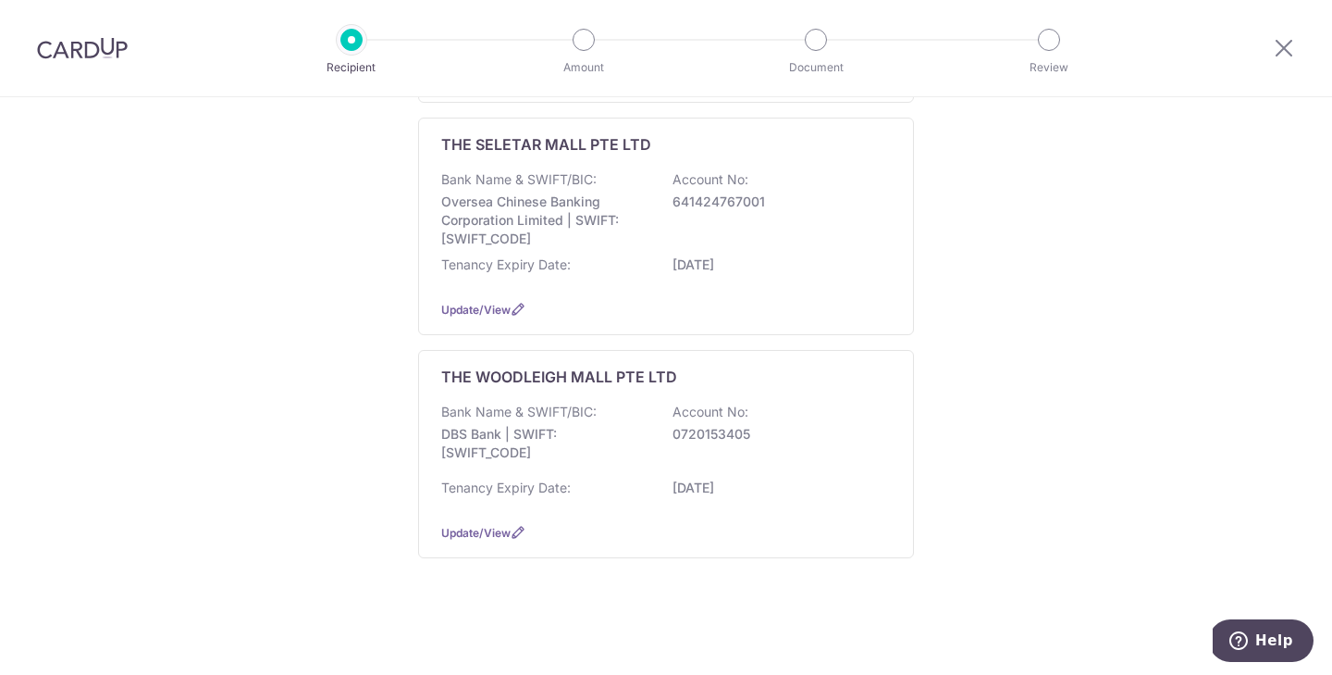
scroll to position [511, 0]
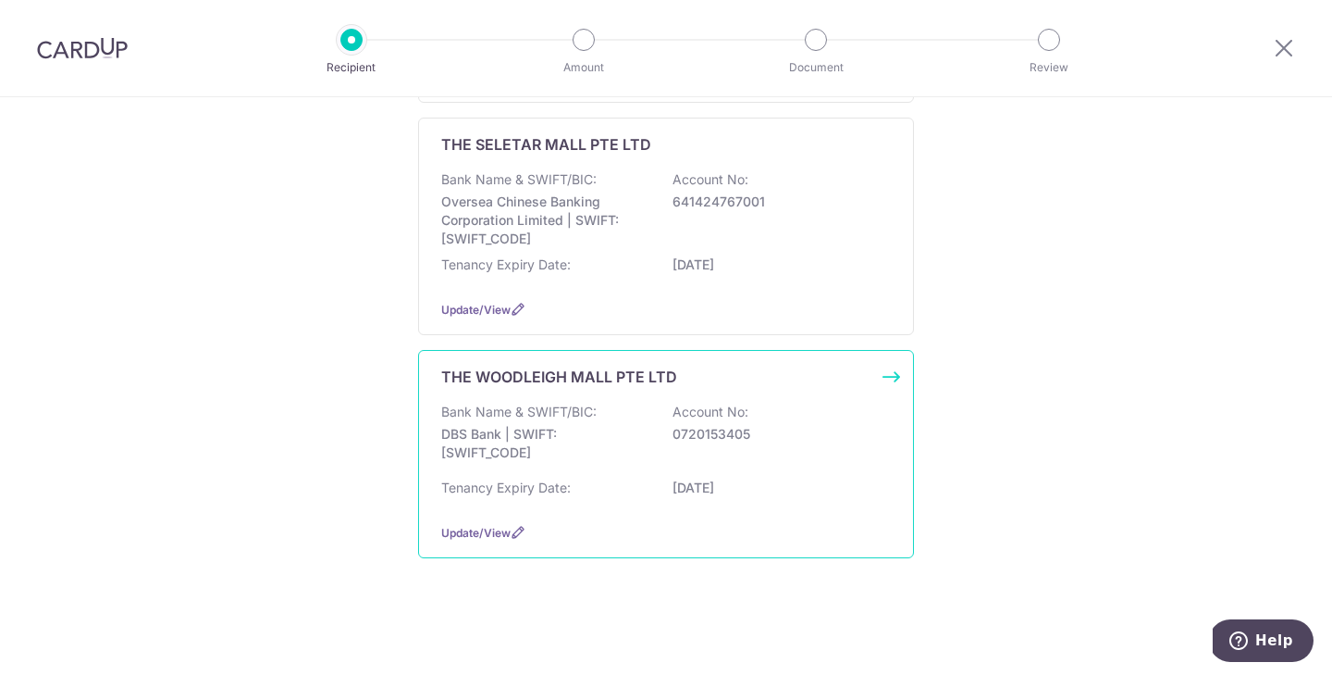
click at [655, 404] on div "THE WOODLEIGH MALL PTE LTD Bank Name & SWIFT/BIC: DBS Bank | SWIFT: DBSSSGSGXXX…" at bounding box center [666, 454] width 496 height 208
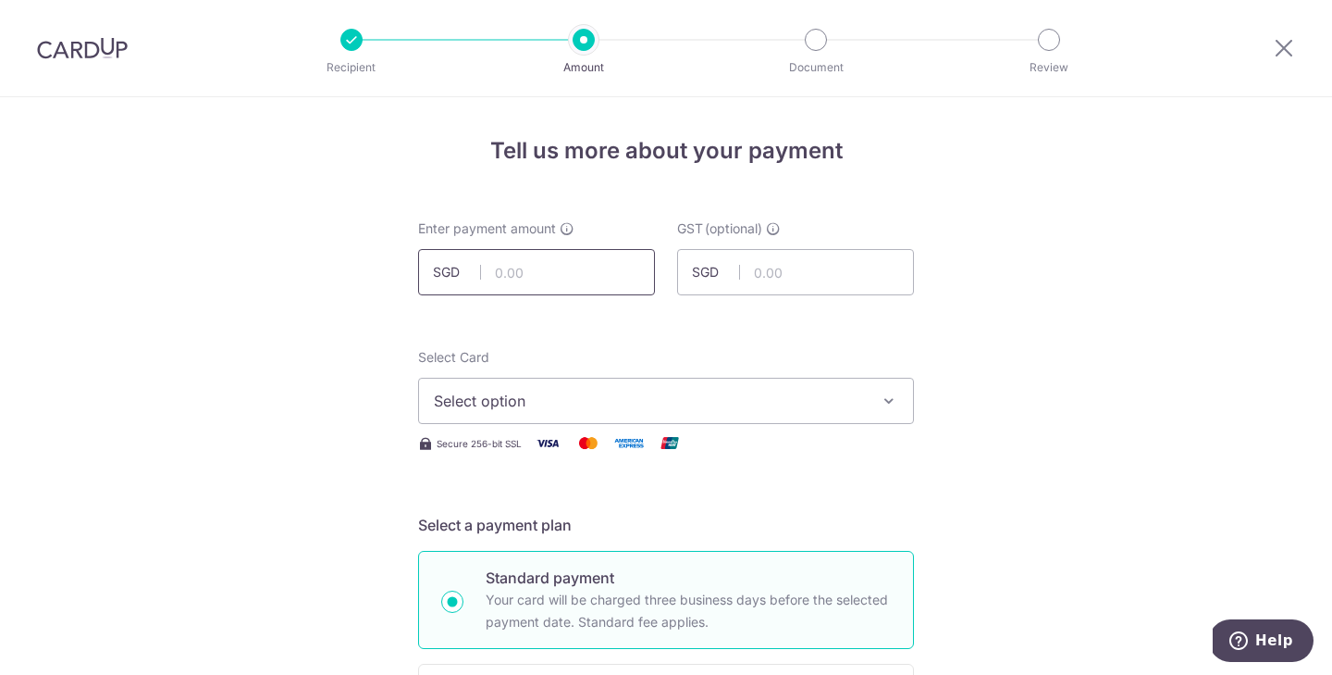
click at [535, 265] on input "text" at bounding box center [536, 272] width 237 height 46
type input "500.51"
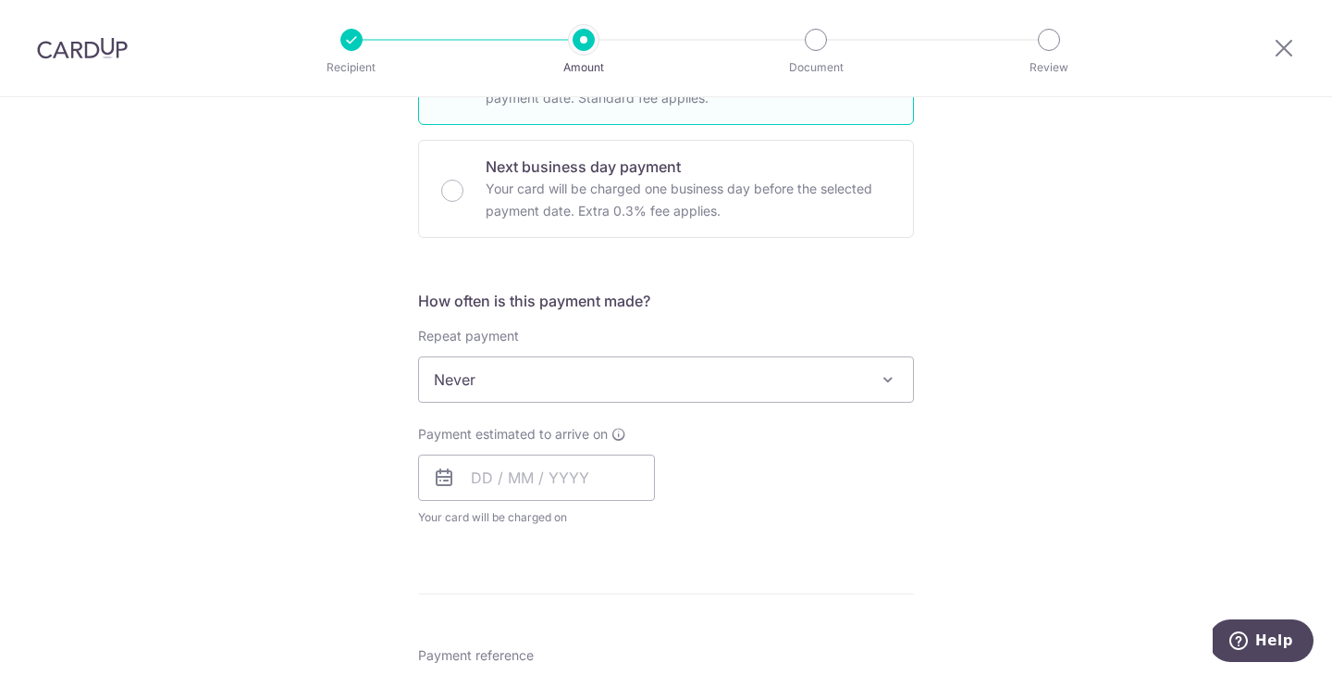
scroll to position [562, 0]
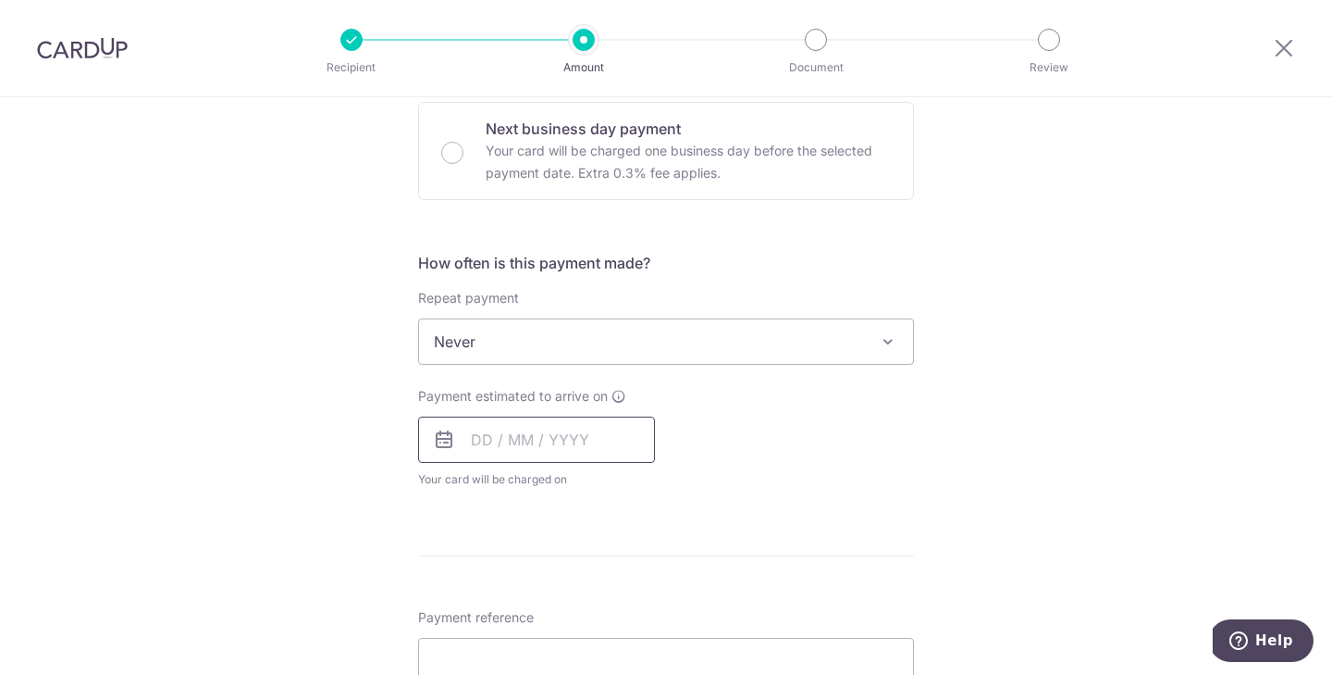
click at [544, 459] on input "text" at bounding box center [536, 439] width 237 height 46
click at [486, 642] on link "13" at bounding box center [493, 645] width 30 height 30
type input "[DATE]"
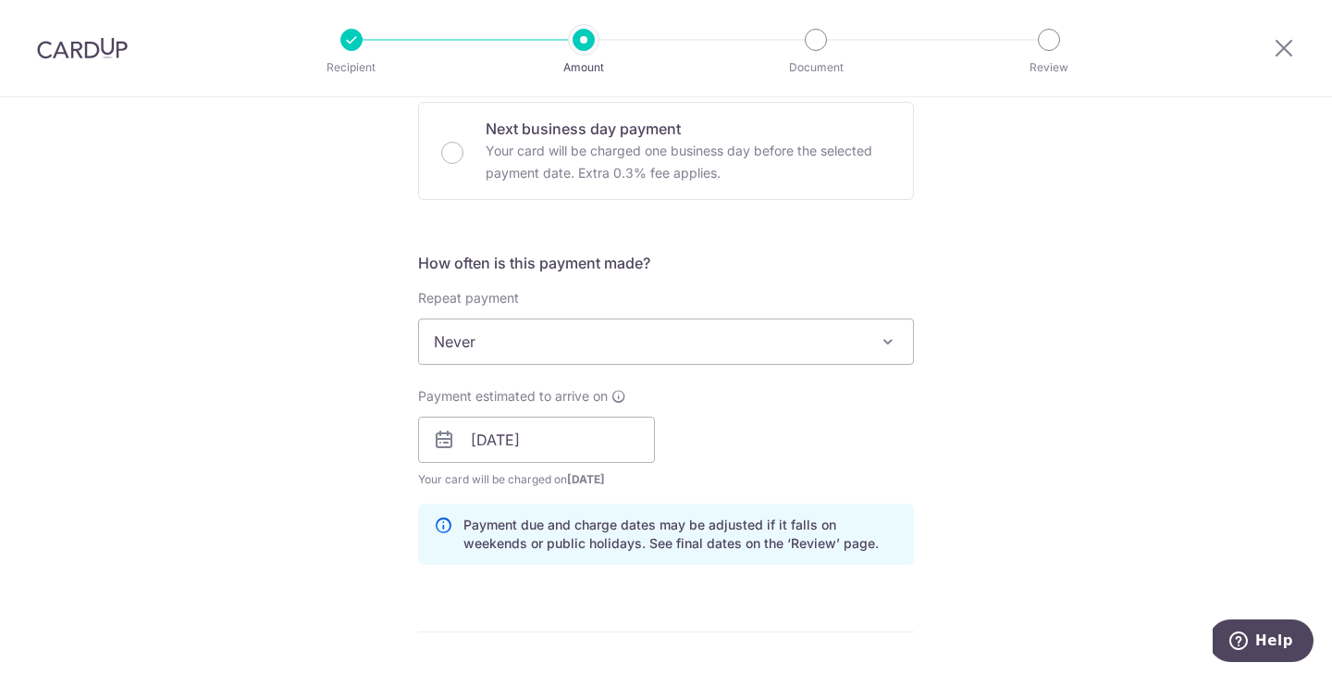
click at [260, 409] on div "Tell us more about your payment Enter payment amount SGD 500.51 500.51 GST (opt…" at bounding box center [666, 472] width 1332 height 1874
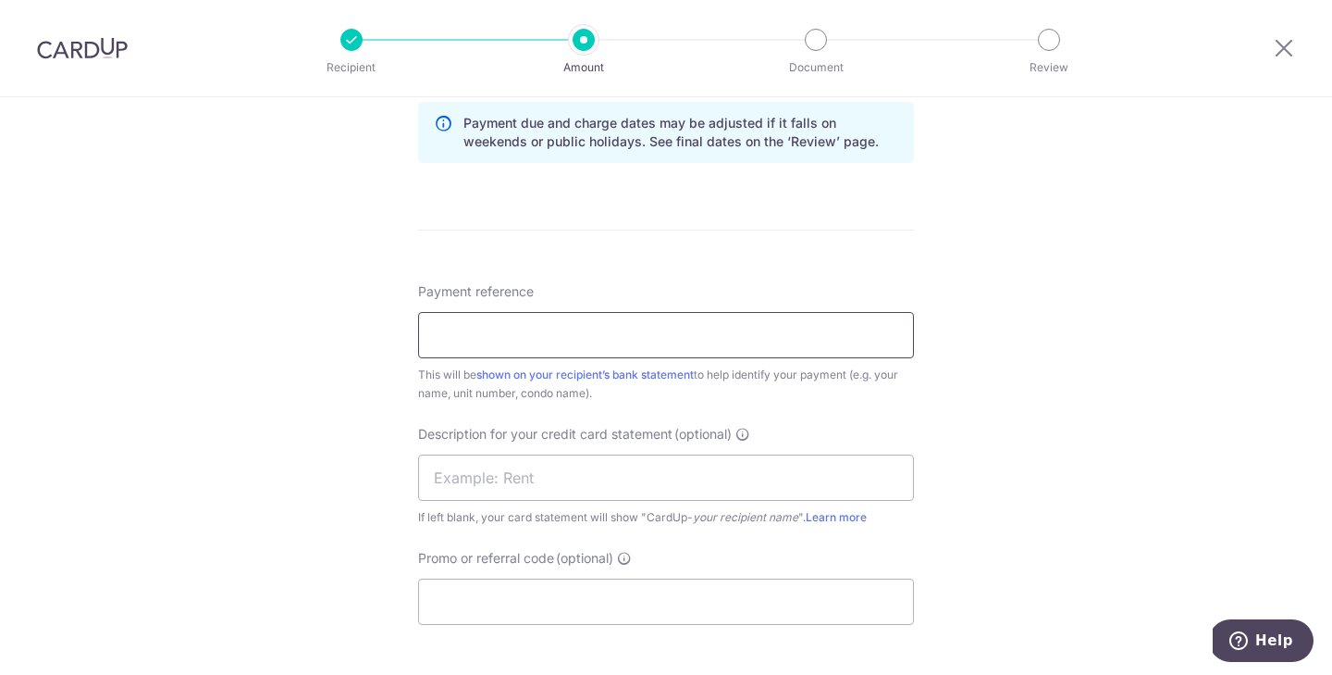
click at [542, 337] on input "Payment reference" at bounding box center [666, 335] width 496 height 46
type input "A"
click at [651, 335] on input "VIENNA MUSIC SCHOOL AUG ADD RENT" at bounding box center [666, 335] width 496 height 46
type input "[GEOGRAPHIC_DATA] [DATE] ADD RENT"
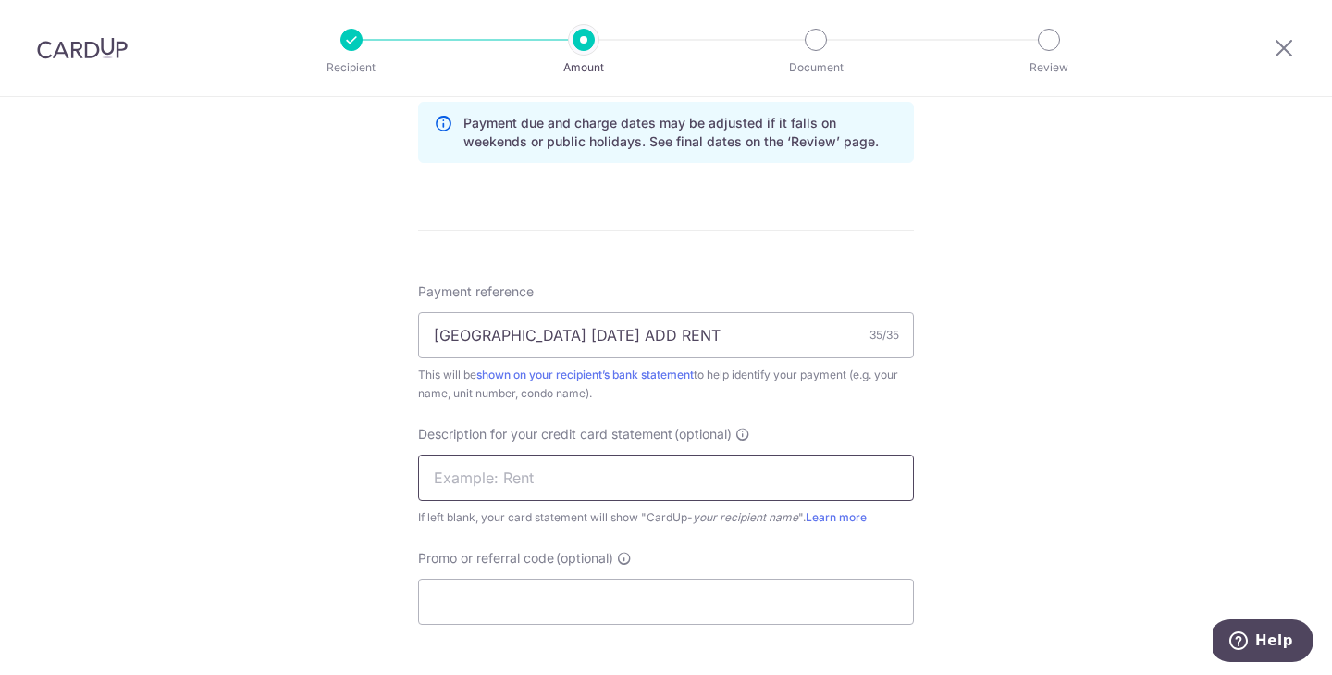
click at [723, 481] on input "text" at bounding box center [666, 477] width 496 height 46
type input "VMS 0825 ADDREN"
click at [1058, 454] on div "Tell us more about your payment Enter payment amount SGD 500.51 500.51 GST (opt…" at bounding box center [666, 71] width 1332 height 1874
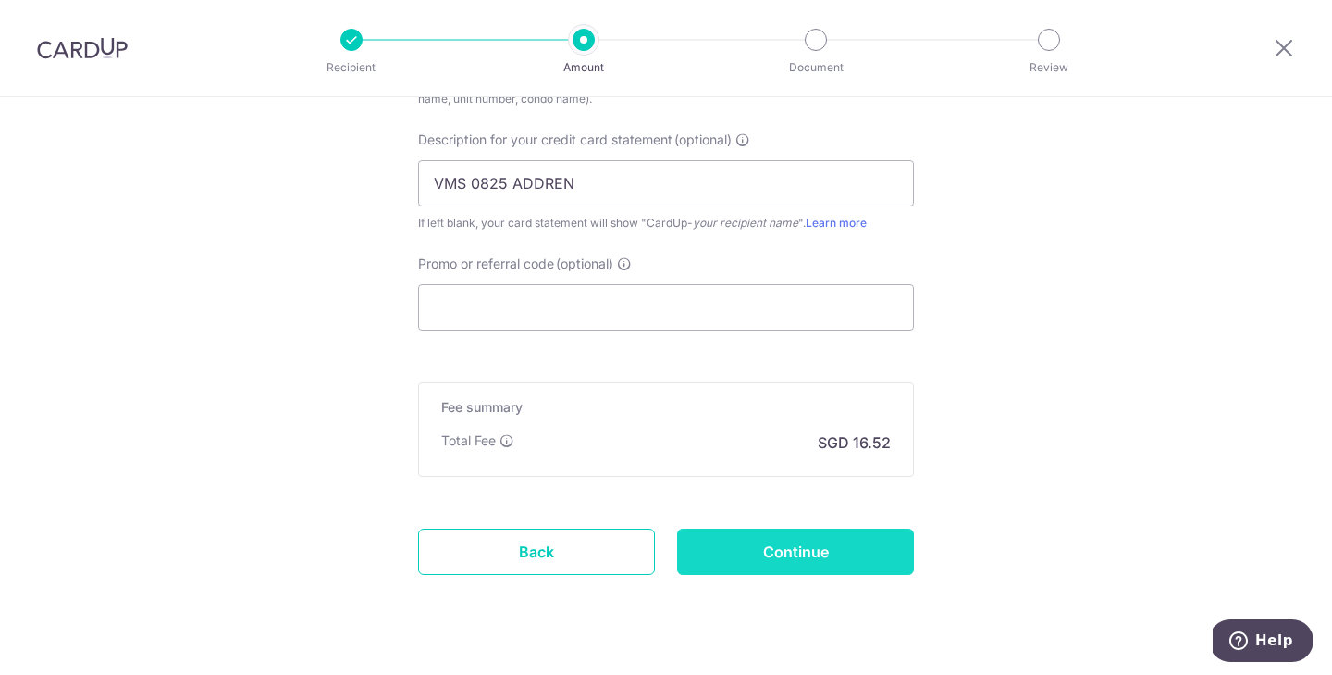
scroll to position [1261, 0]
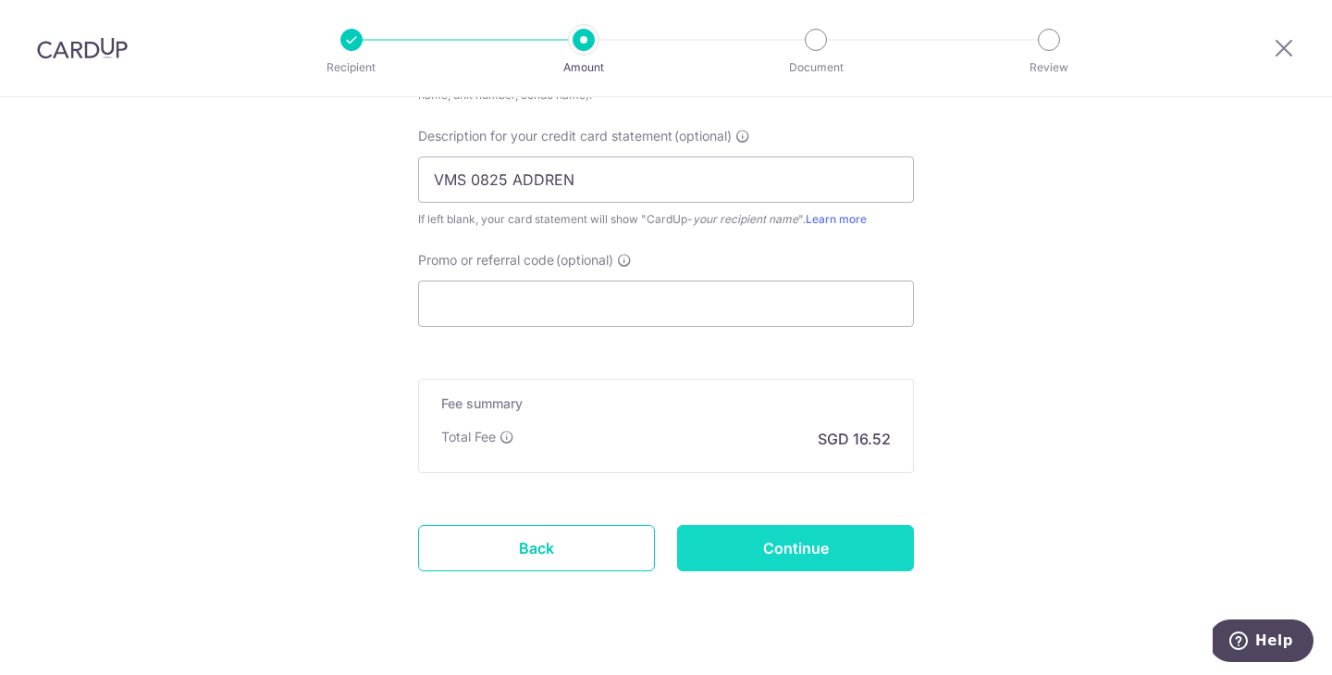
click at [762, 559] on input "Continue" at bounding box center [795, 548] width 237 height 46
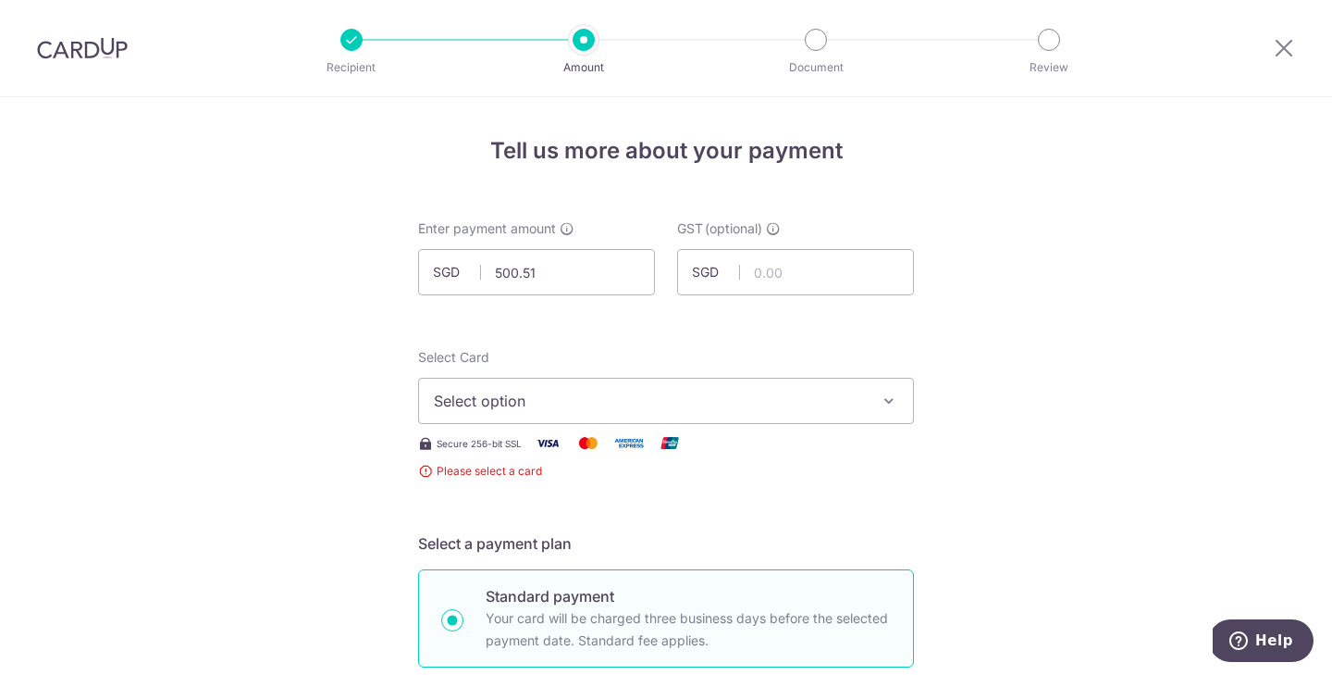
click at [576, 403] on span "Select option" at bounding box center [649, 401] width 431 height 22
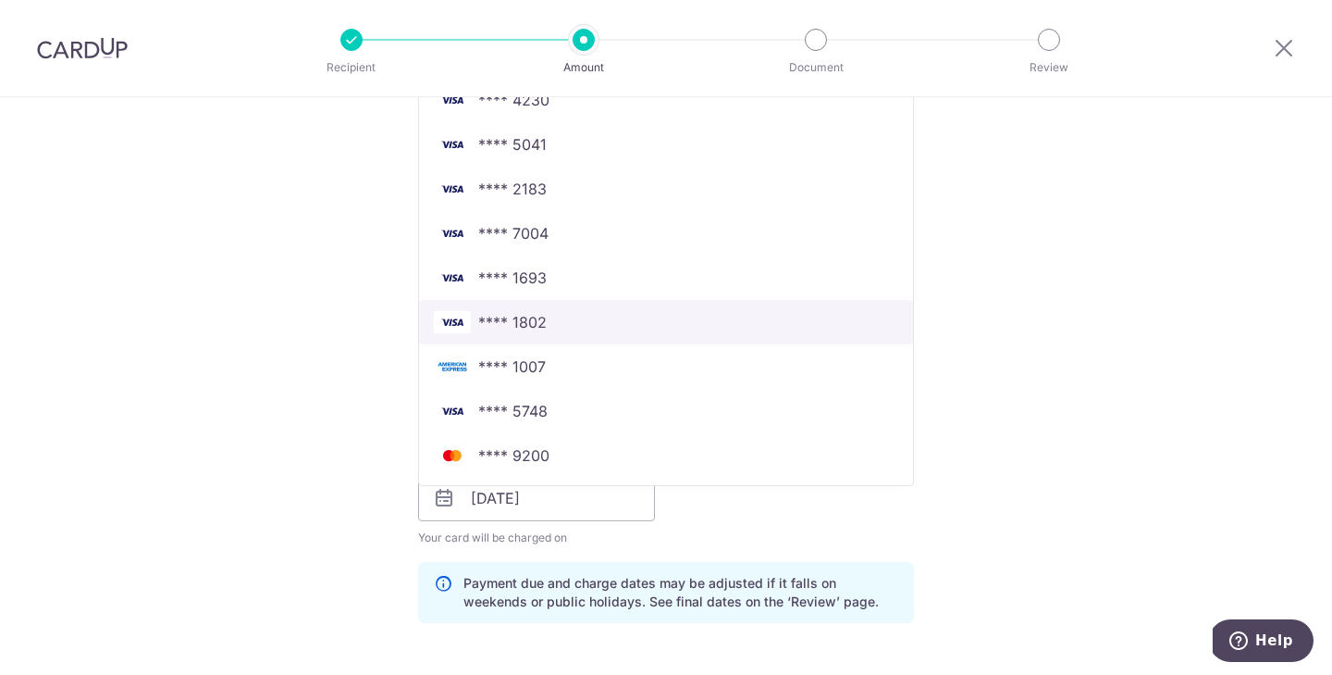
scroll to position [517, 0]
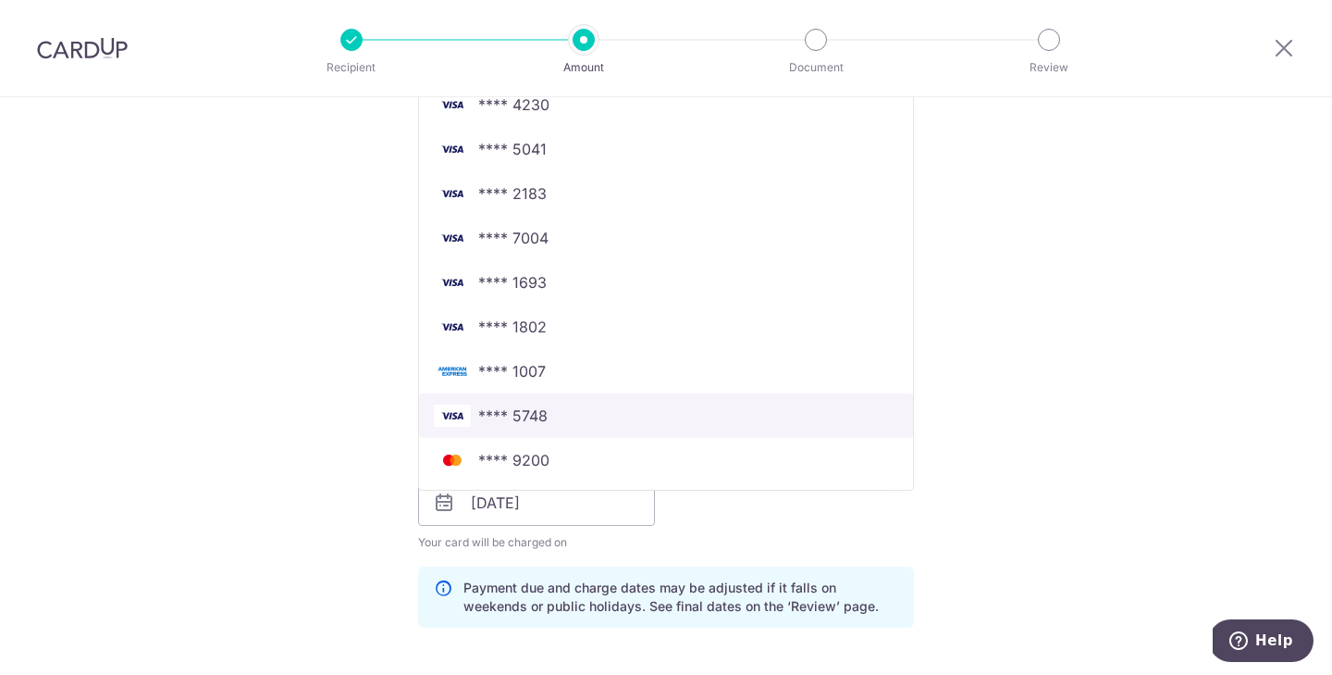
click at [543, 418] on span "**** 5748" at bounding box center [512, 415] width 69 height 22
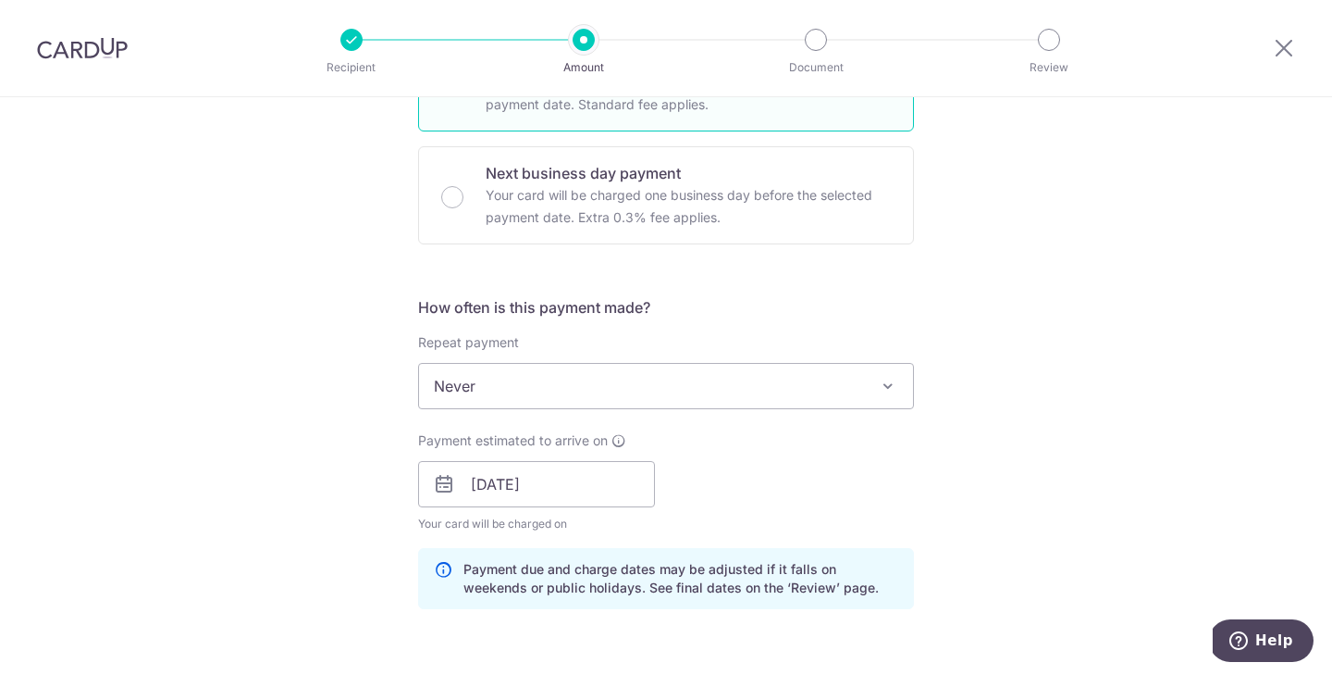
click at [1076, 341] on div "Tell us more about your payment Enter payment amount SGD 500.51 500.51 GST (opt…" at bounding box center [666, 517] width 1332 height 1874
click at [1096, 452] on div "Tell us more about your payment Enter payment amount SGD 500.51 500.51 GST (opt…" at bounding box center [666, 517] width 1332 height 1874
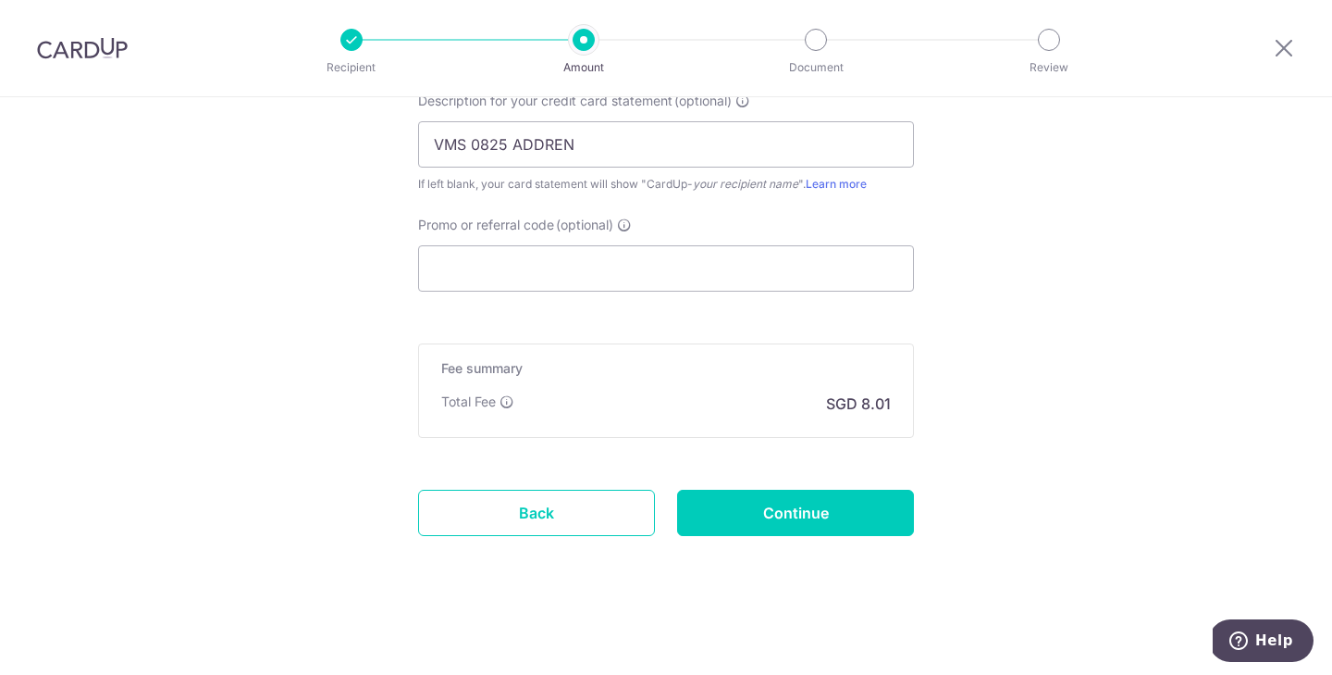
scroll to position [1296, 0]
click at [808, 534] on input "Continue" at bounding box center [795, 513] width 237 height 46
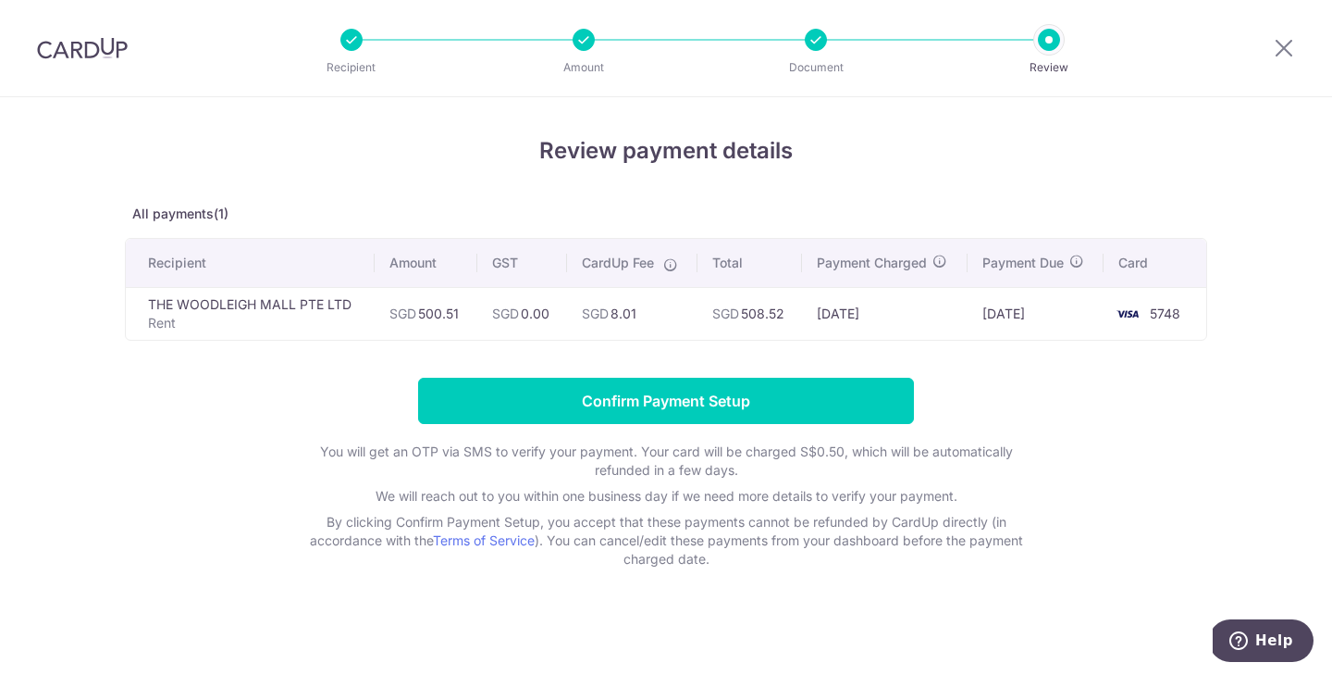
scroll to position [3, 0]
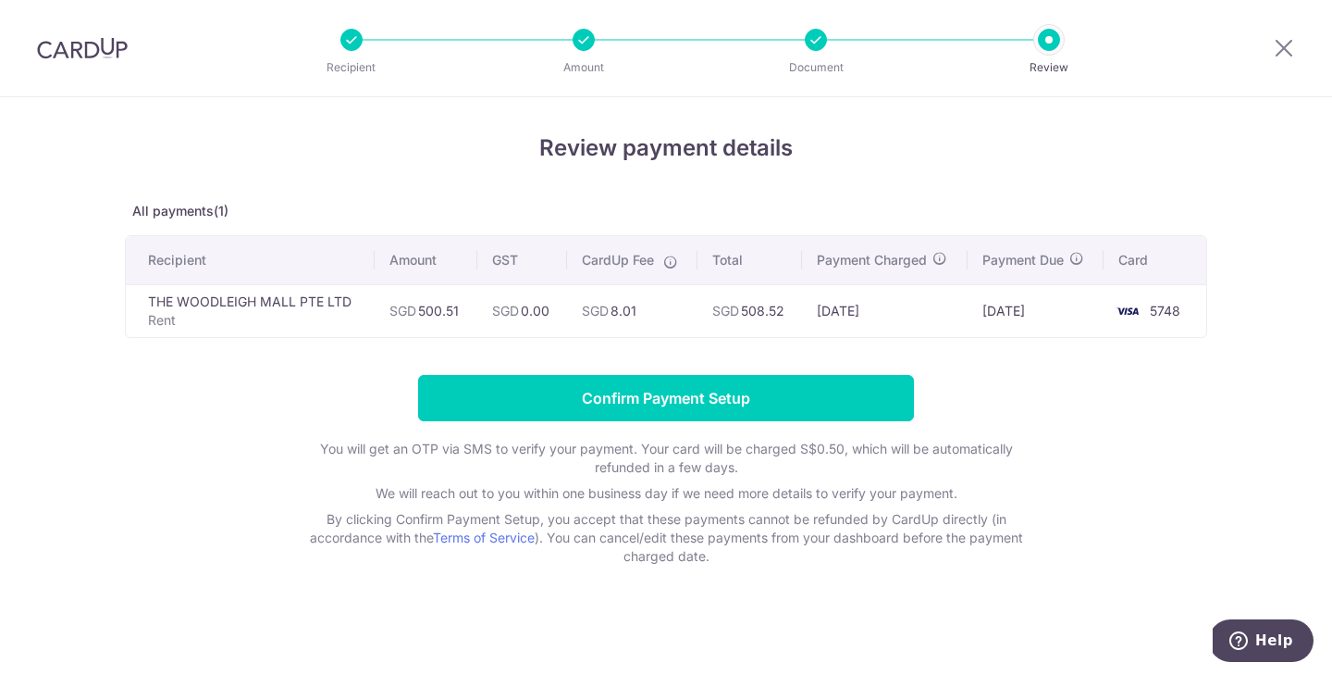
click at [769, 400] on input "Confirm Payment Setup" at bounding box center [666, 398] width 496 height 46
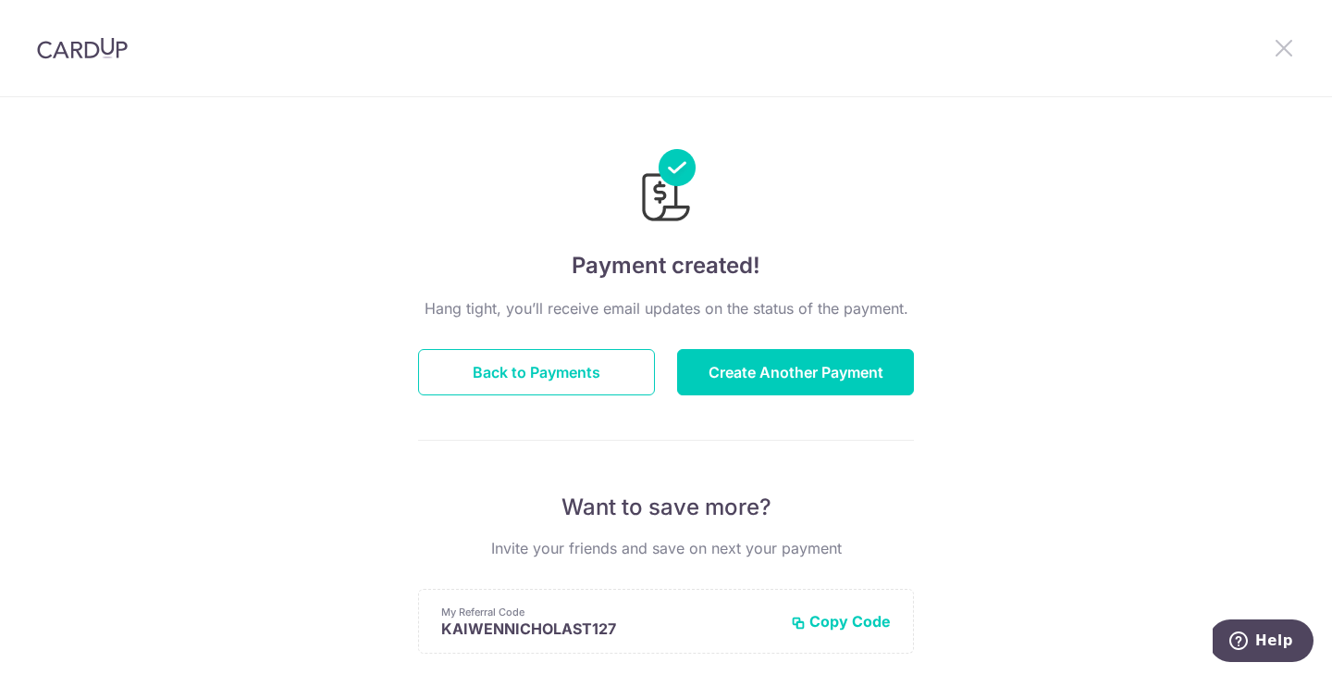
click at [1293, 56] on icon at bounding box center [1284, 47] width 22 height 23
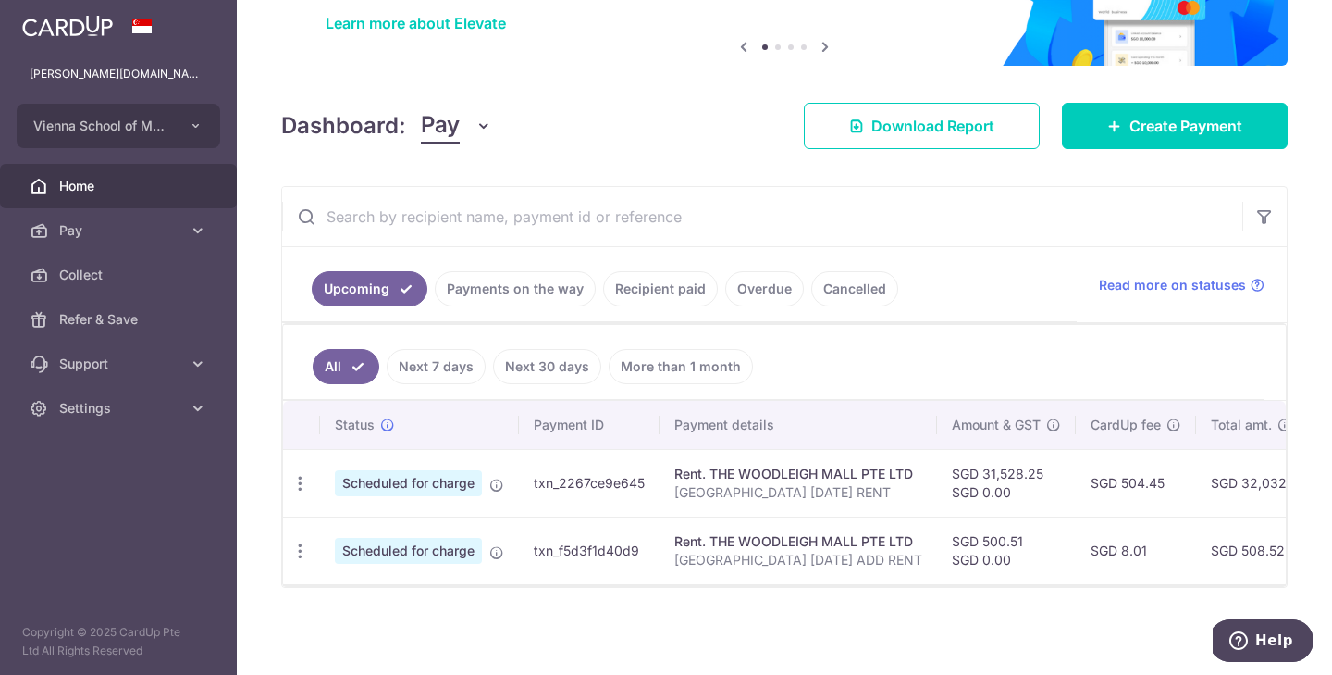
drag, startPoint x: 822, startPoint y: 380, endPoint x: 221, endPoint y: 85, distance: 669.2
click at [221, 85] on main "nicholas.viennamusic.sg@gmail.com Vienna School of Music Pte Ltd Add new compan…" at bounding box center [666, 337] width 1332 height 675
click at [586, 142] on div "Dashboard: Pay Pay Collect Download Report Create Payment" at bounding box center [784, 122] width 1007 height 54
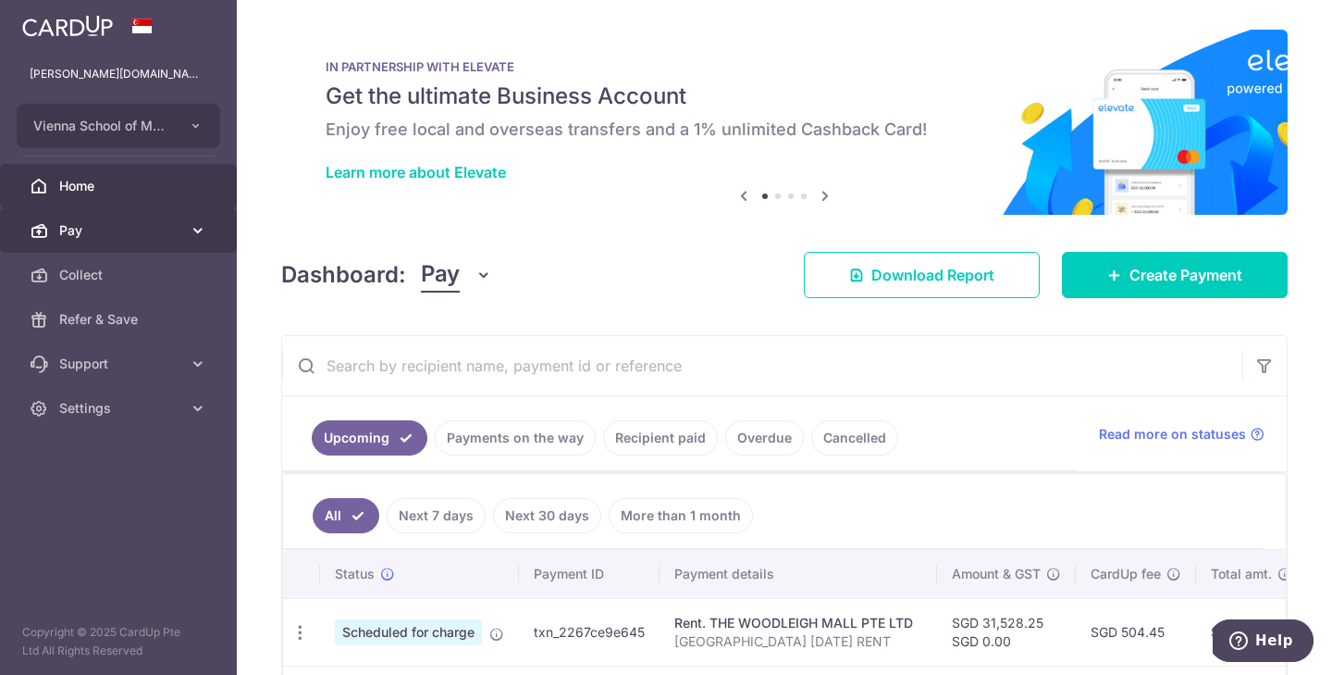
click at [100, 230] on span "Pay" at bounding box center [120, 230] width 122 height 19
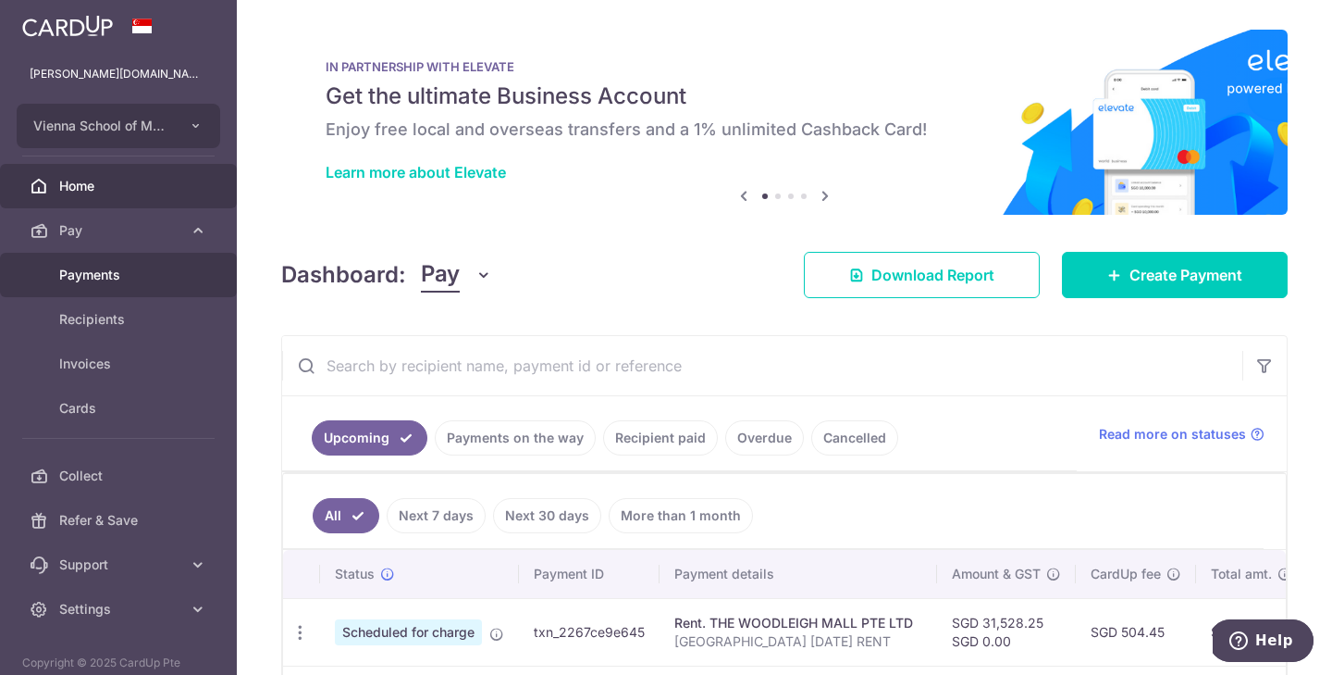
click at [118, 269] on span "Payments" at bounding box center [120, 275] width 122 height 19
